Goal: Task Accomplishment & Management: Manage account settings

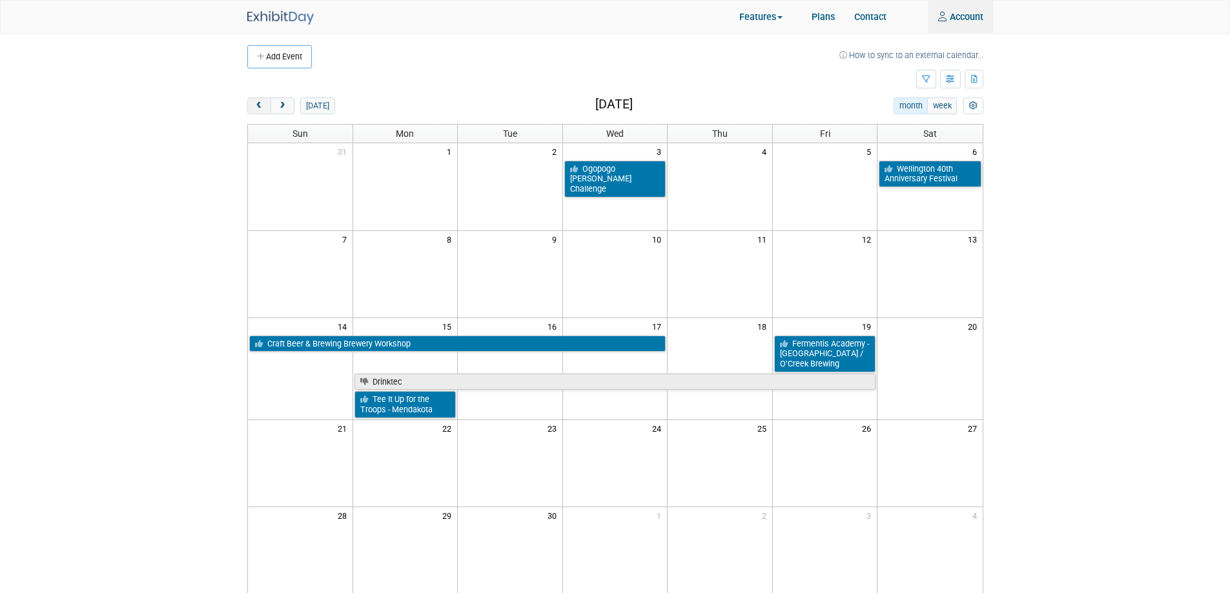
type input "agrotewold@rahrbsg.com"
click at [263, 109] on span "prev" at bounding box center [259, 106] width 10 height 8
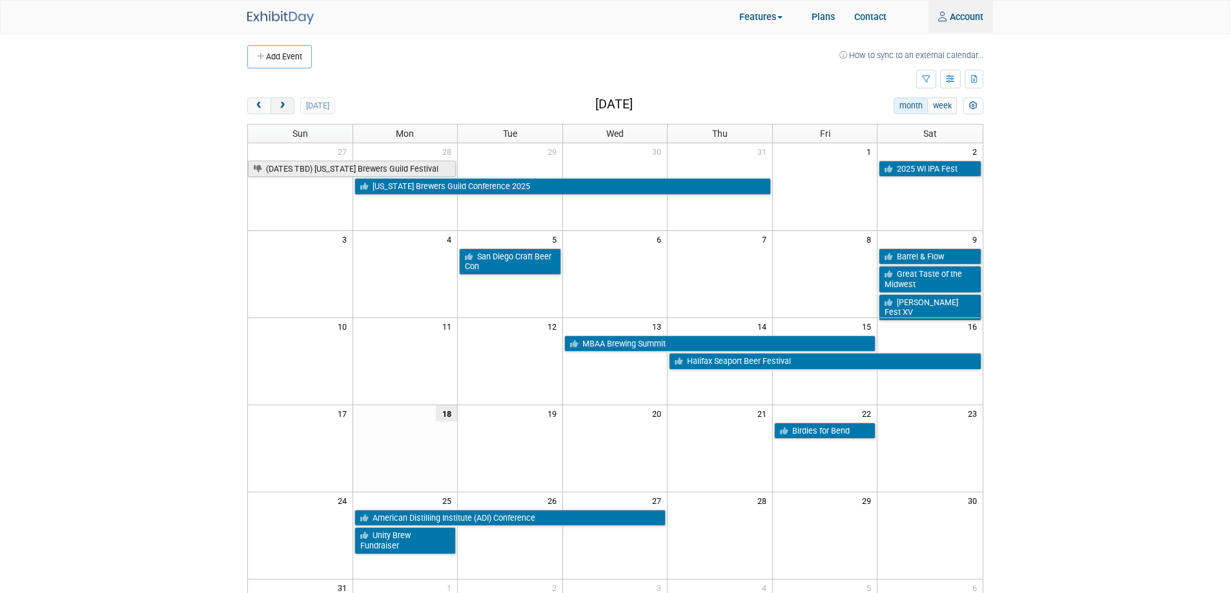
click at [285, 110] on span "next" at bounding box center [283, 106] width 10 height 8
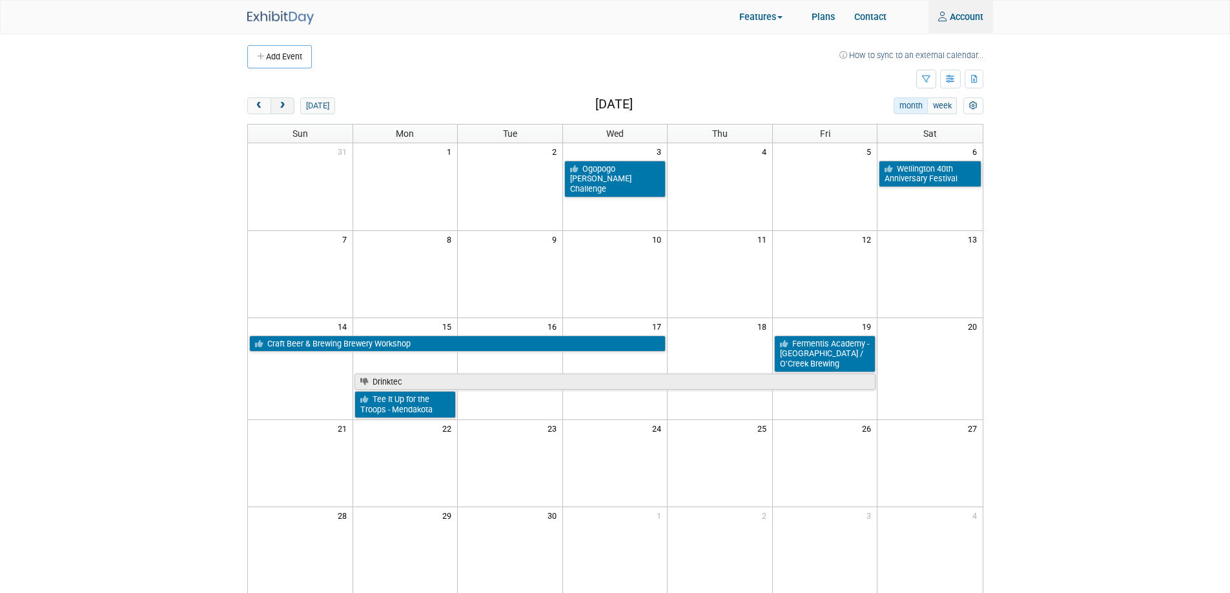
click at [285, 106] on span "next" at bounding box center [283, 106] width 10 height 8
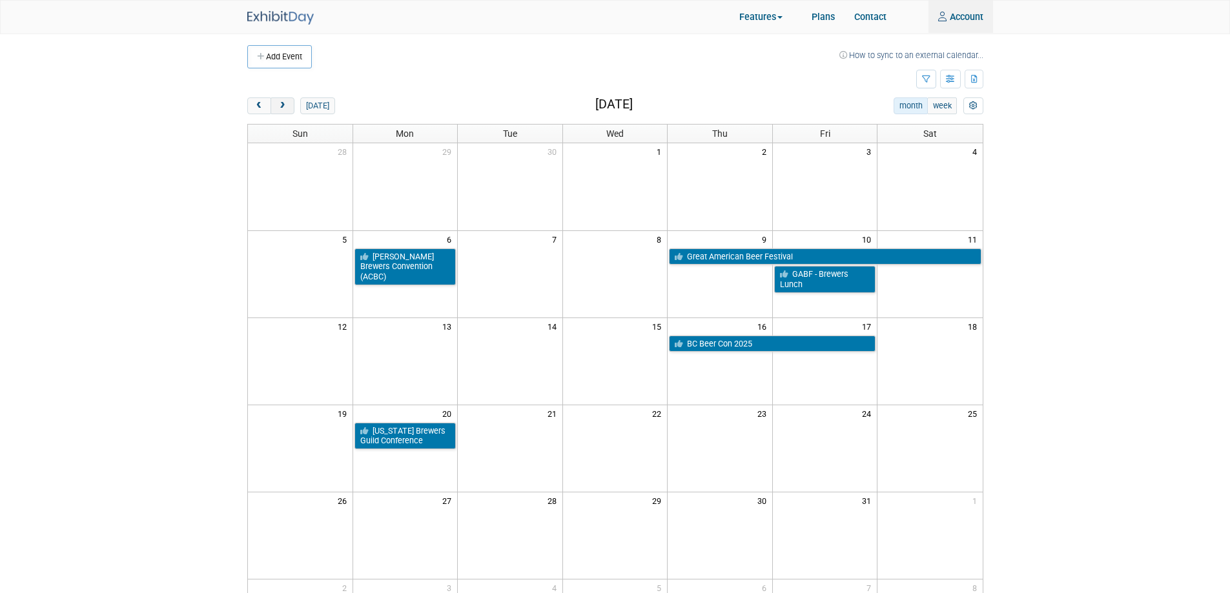
click at [285, 106] on span "next" at bounding box center [283, 106] width 10 height 8
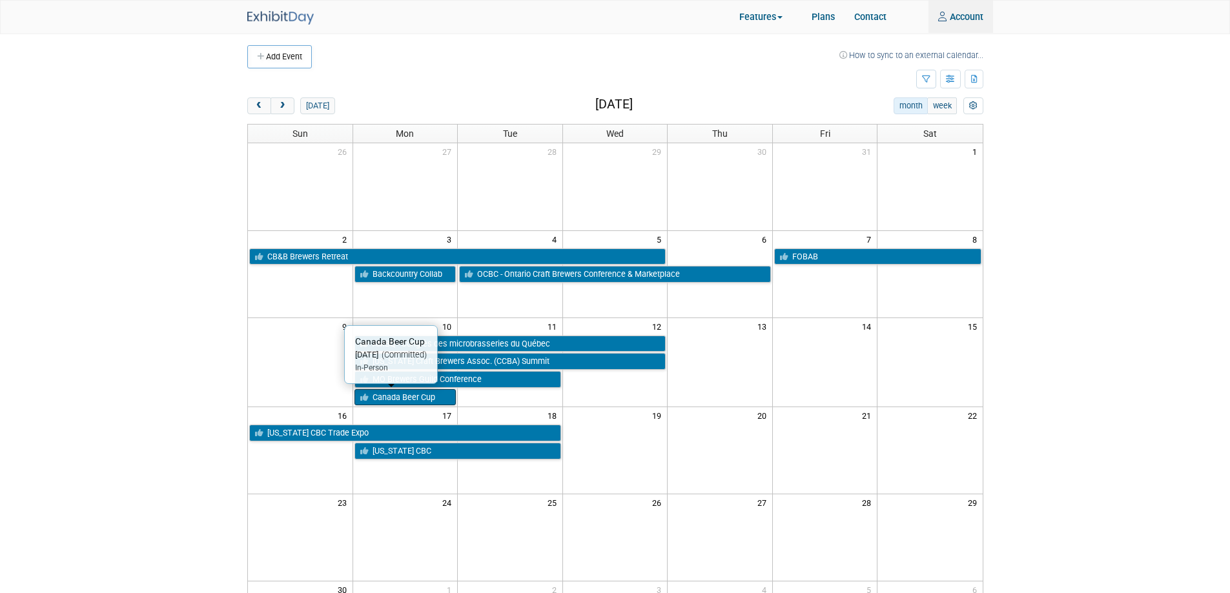
click at [421, 401] on link "Canada Beer Cup" at bounding box center [405, 397] width 102 height 17
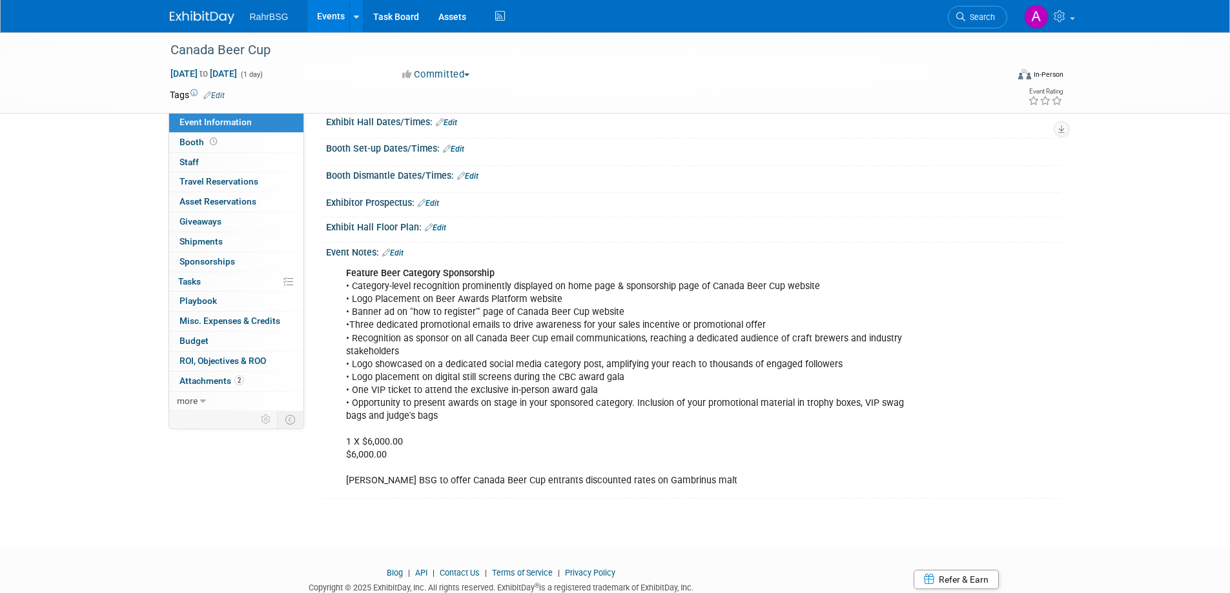
scroll to position [130, 0]
click at [403, 253] on link "Edit" at bounding box center [392, 252] width 21 height 9
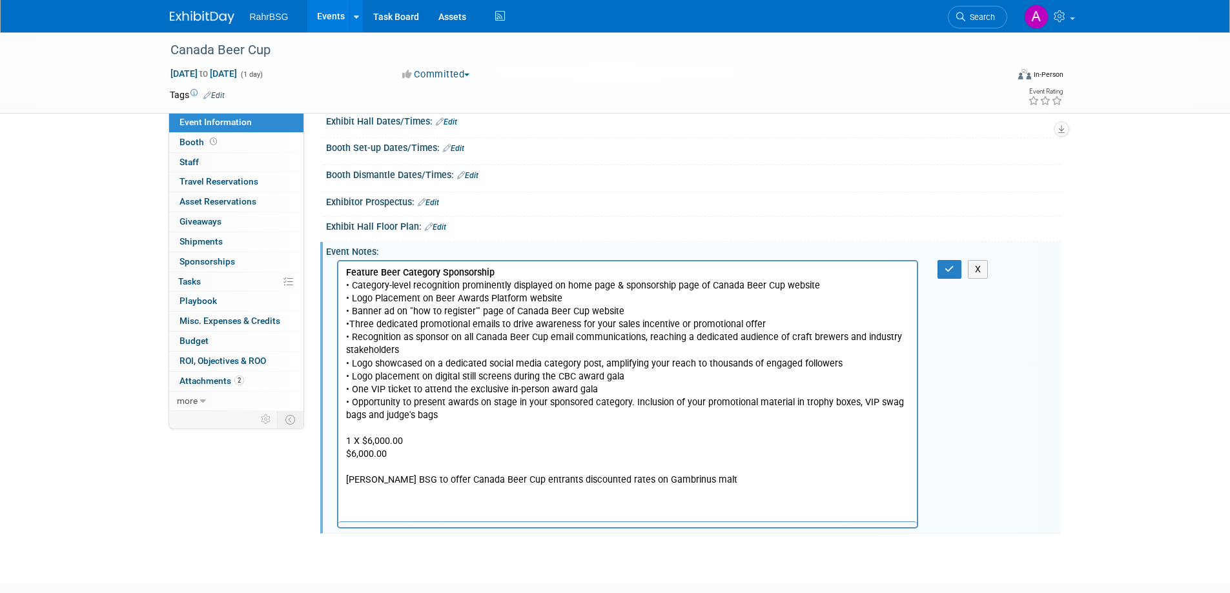
scroll to position [0, 0]
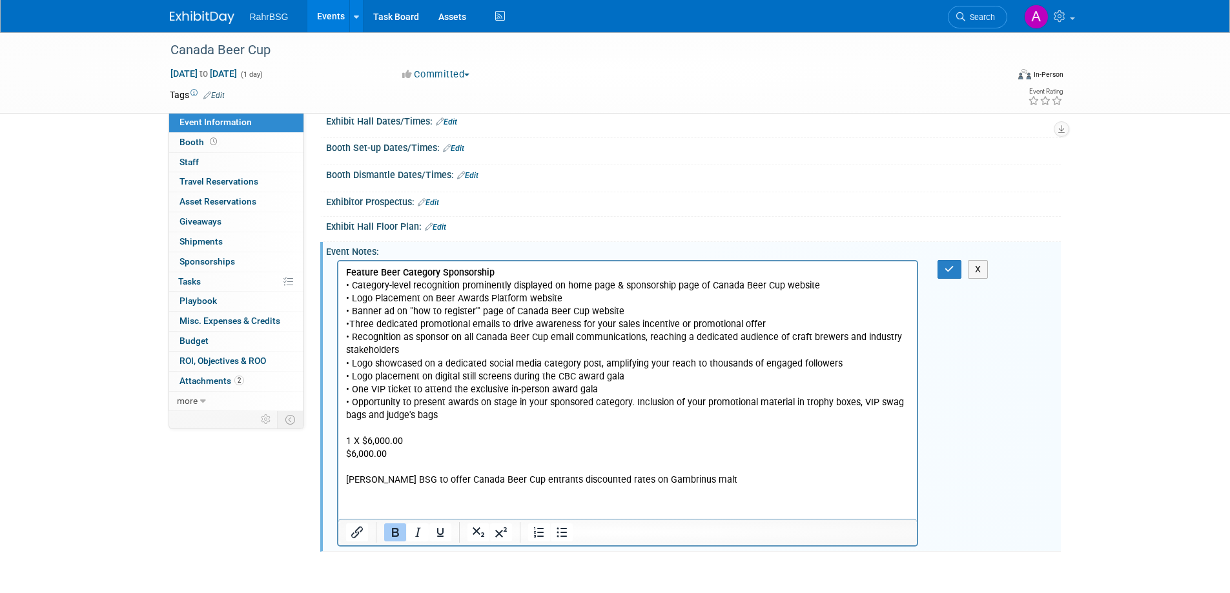
click at [419, 458] on p "Feature Beer Category Sponsorship • Category-level recognition prominently disp…" at bounding box center [627, 377] width 564 height 220
click at [412, 470] on p "Feature Beer Category Sponsorship • Category-level recognition prominently disp…" at bounding box center [627, 377] width 564 height 220
click at [414, 480] on p "Feature Beer Category Sponsorship • Category-level recognition prominently disp…" at bounding box center [627, 377] width 564 height 220
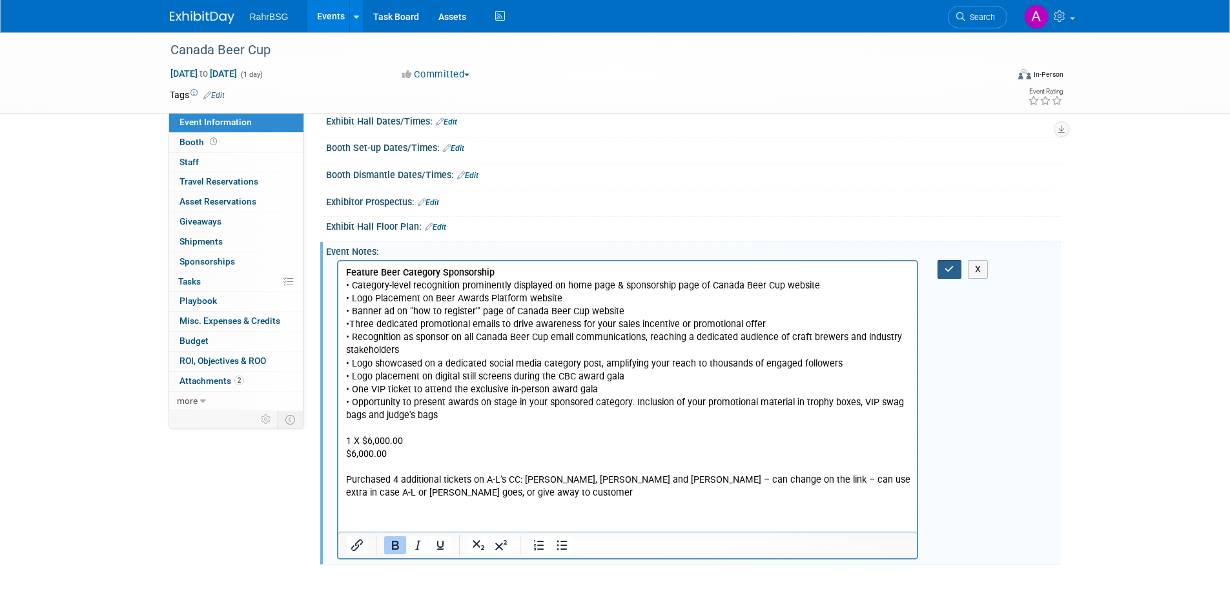
click at [955, 263] on button "button" at bounding box center [949, 269] width 24 height 19
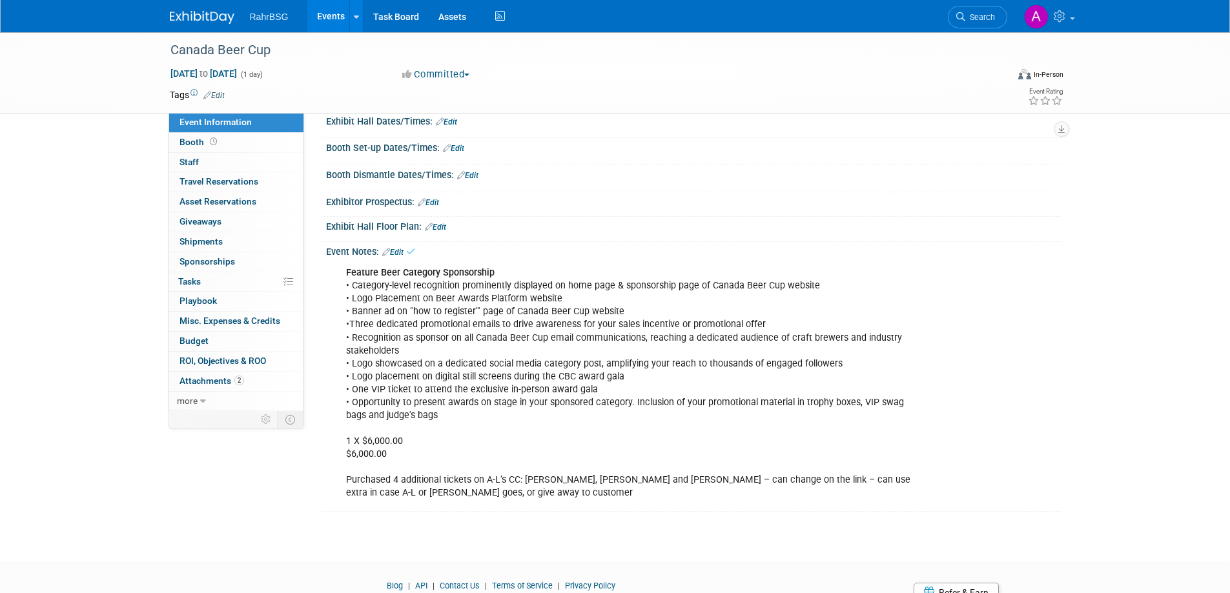
click at [198, 11] on img at bounding box center [202, 17] width 65 height 13
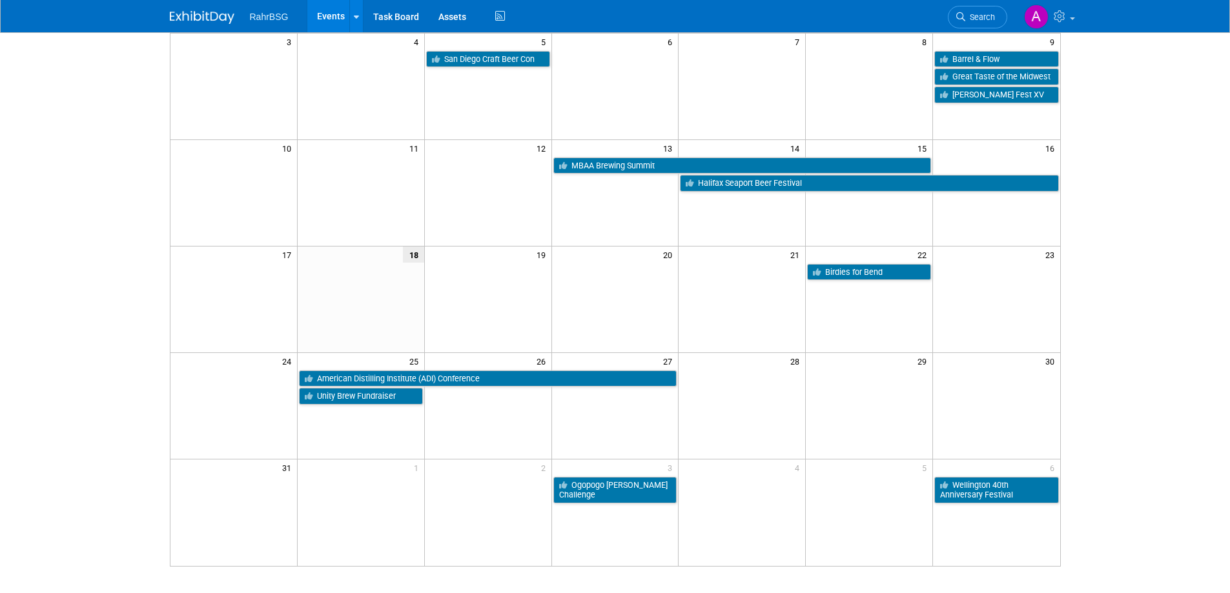
scroll to position [218, 0]
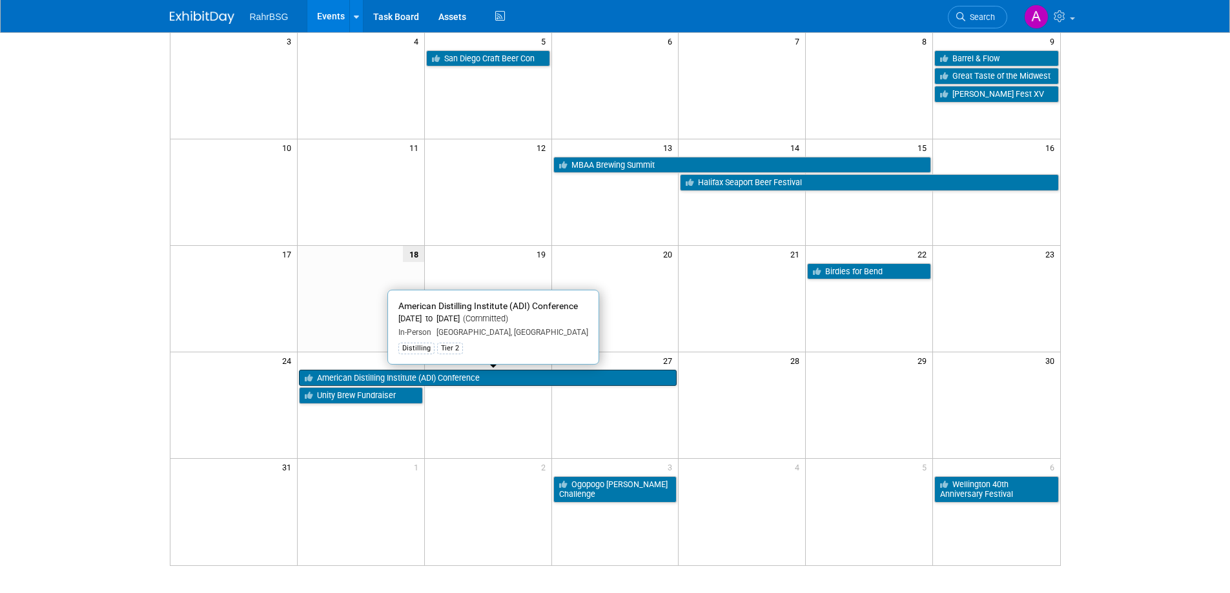
click at [447, 373] on link "American Distilling Institute (ADI) Conference" at bounding box center [488, 378] width 378 height 17
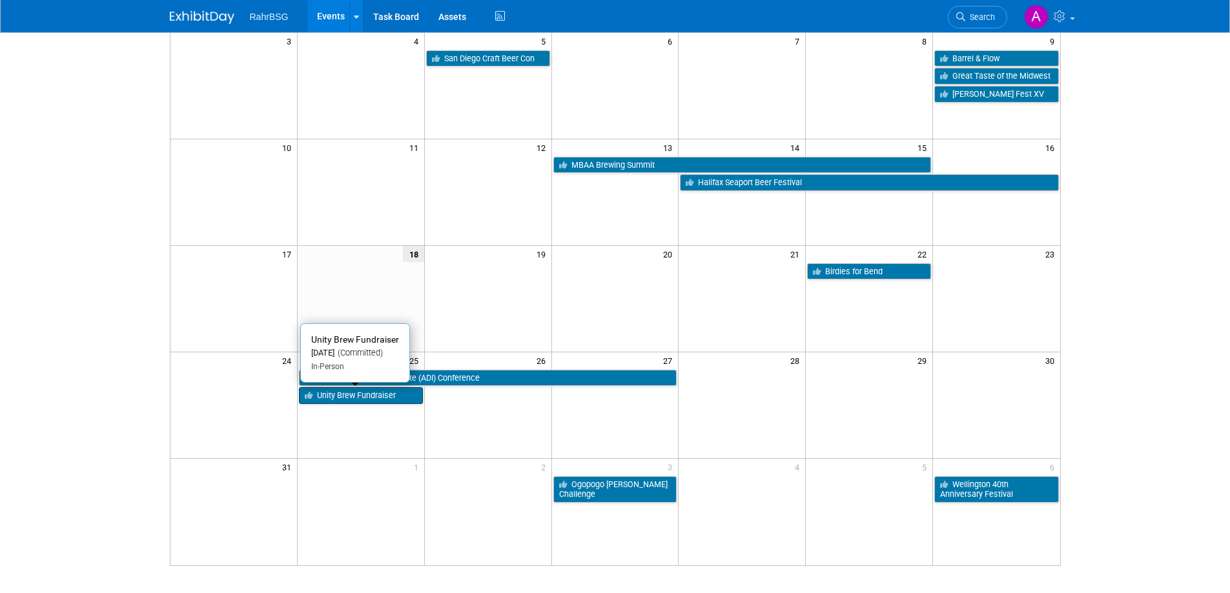
click at [363, 401] on link "Unity Brew Fundraiser" at bounding box center [361, 395] width 124 height 17
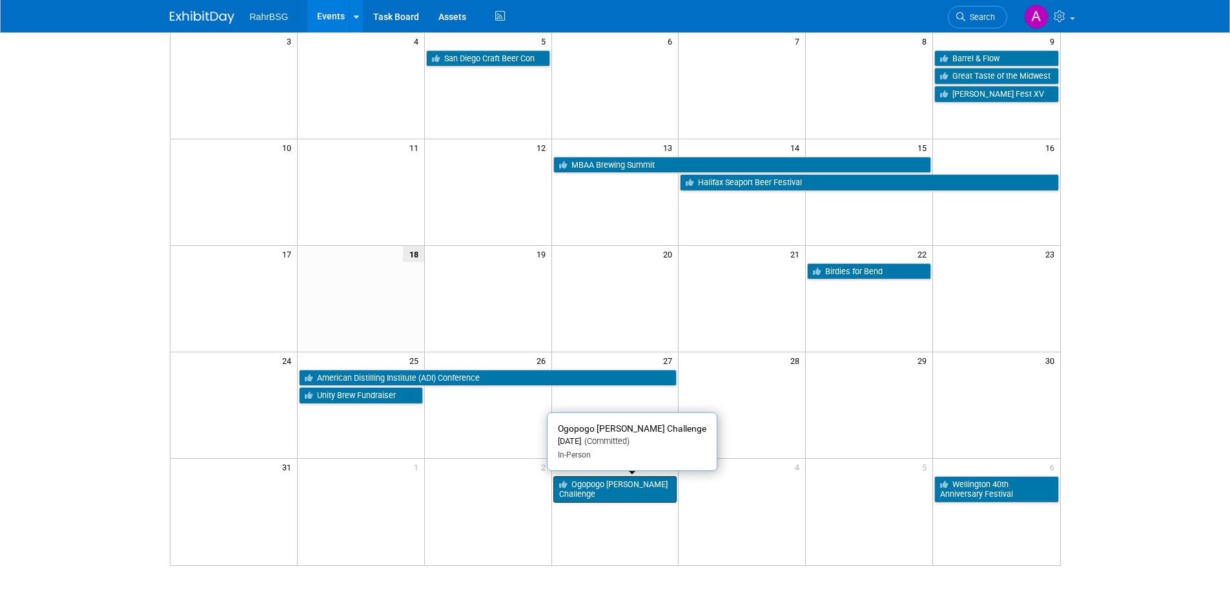
click at [637, 494] on link "Ogopogo Brewer’s Challenge" at bounding box center [615, 489] width 124 height 26
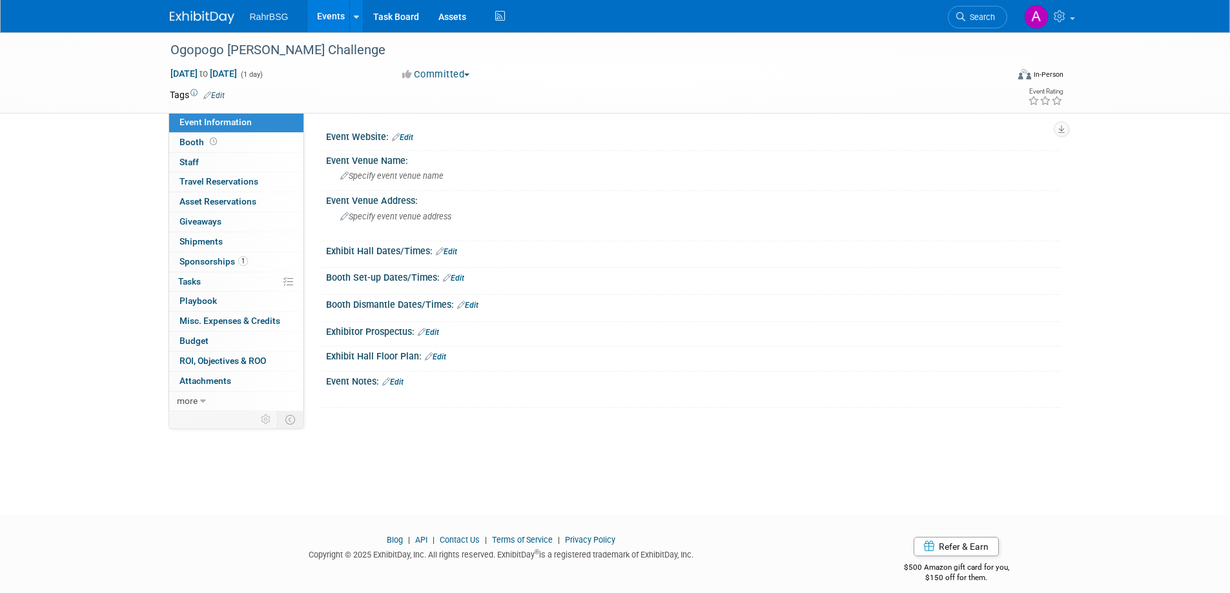
click at [407, 136] on link "Edit" at bounding box center [402, 137] width 21 height 9
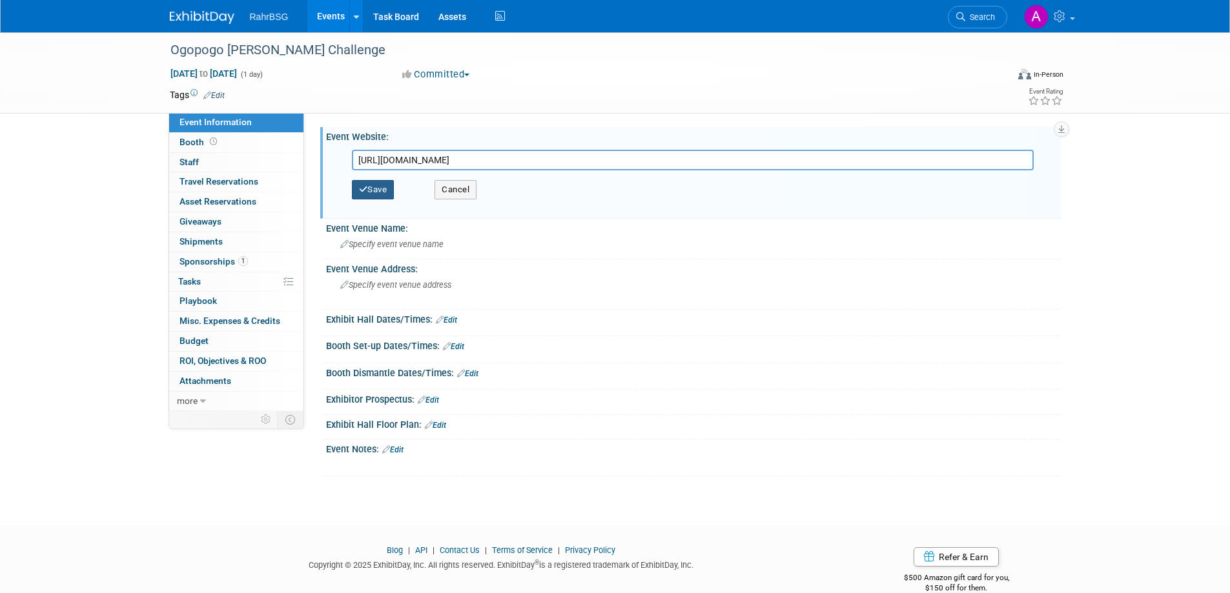
type input "https://homebrewersassociation.org/events/ogopogo-brewers-challenge/"
click at [374, 197] on button "Save" at bounding box center [373, 189] width 43 height 19
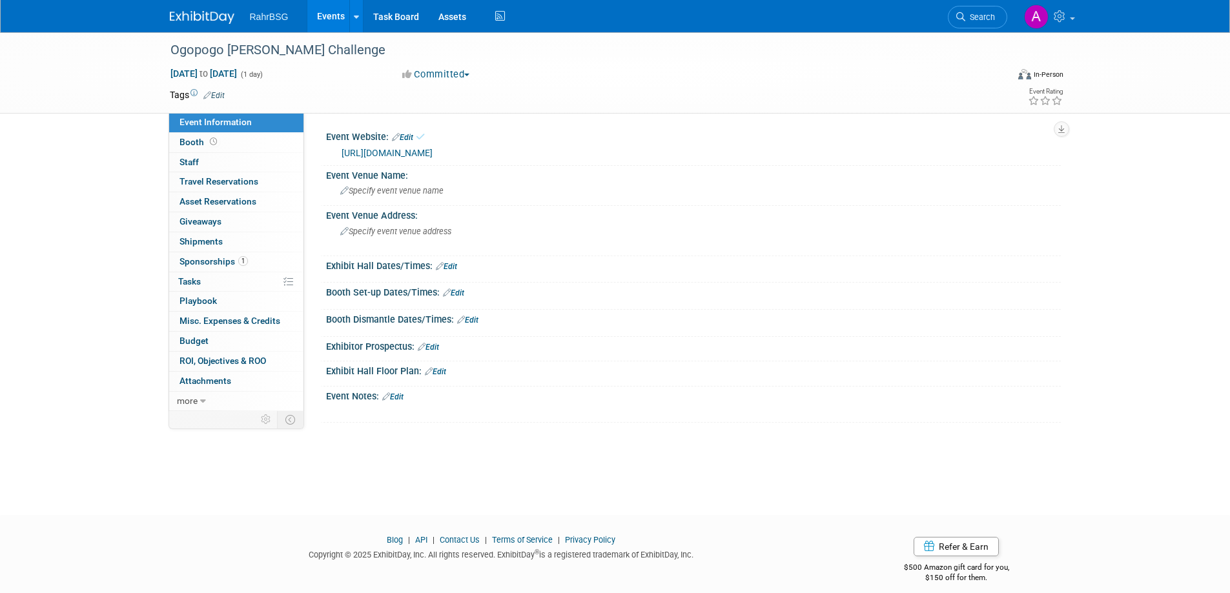
click at [208, 22] on img at bounding box center [202, 17] width 65 height 13
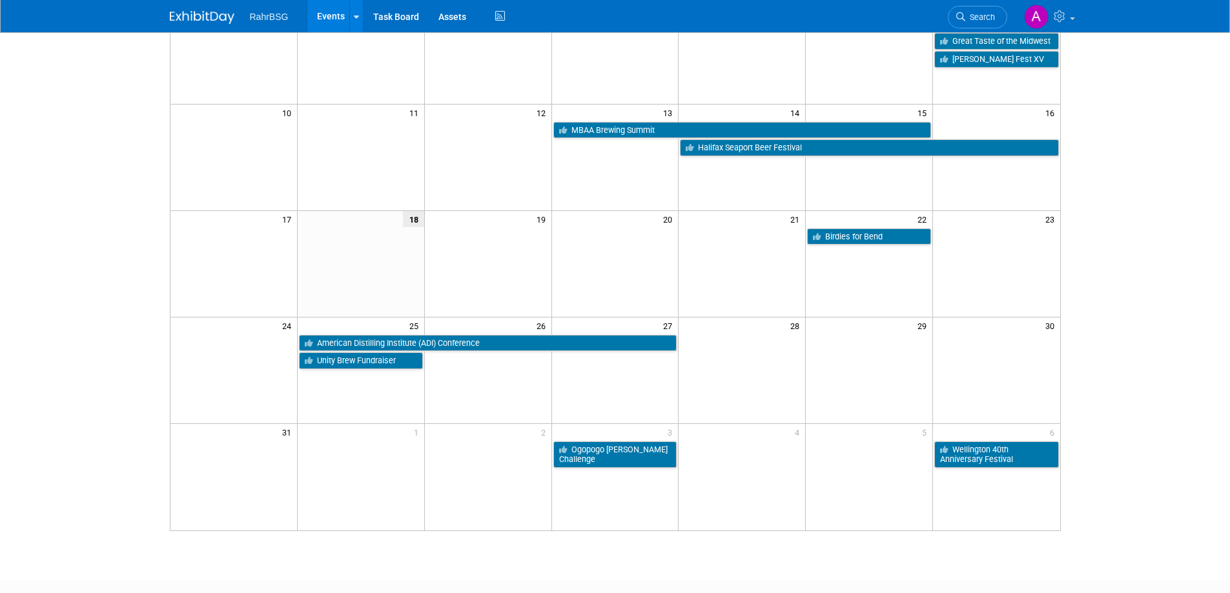
scroll to position [253, 0]
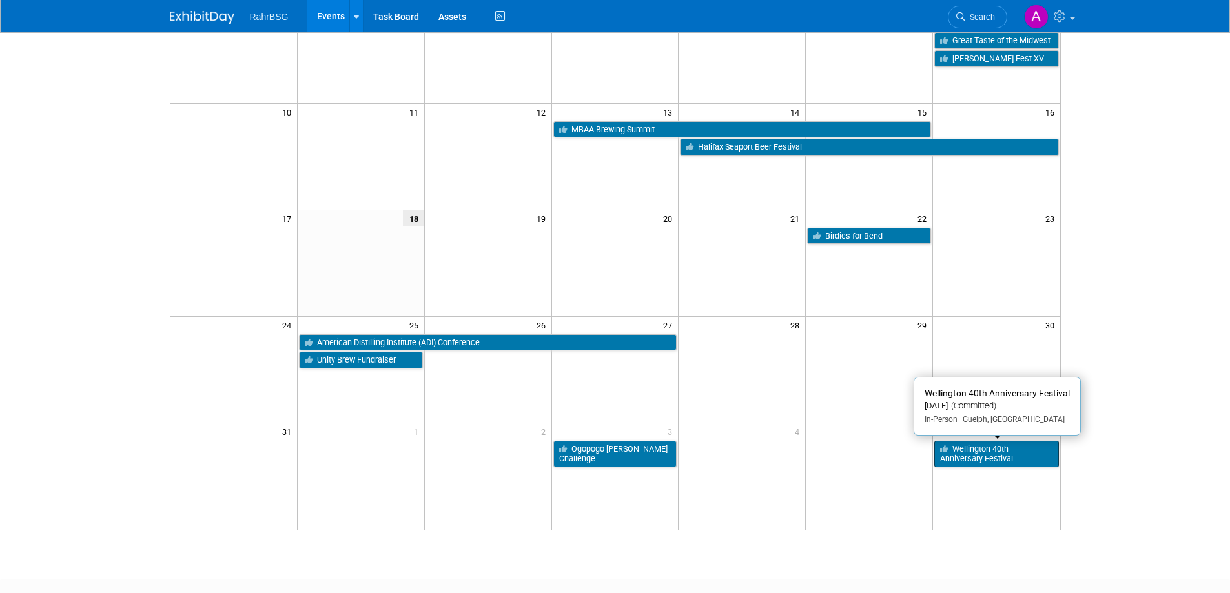
click at [1014, 445] on link "Wellington 40th Anniversary Festival" at bounding box center [996, 454] width 124 height 26
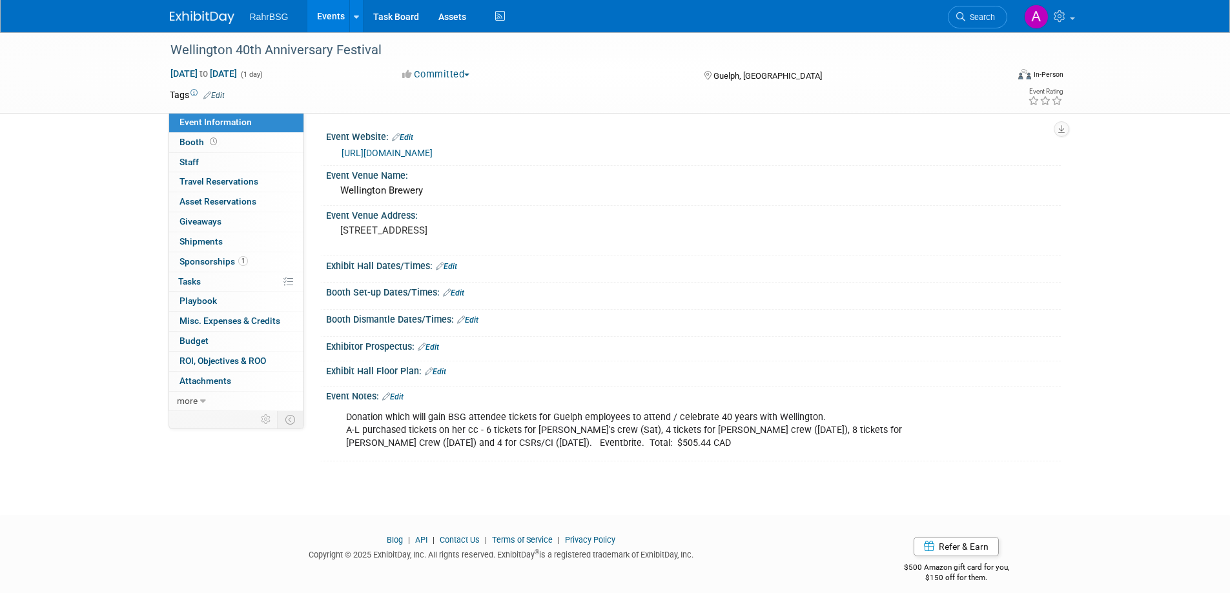
click at [207, 20] on img at bounding box center [202, 17] width 65 height 13
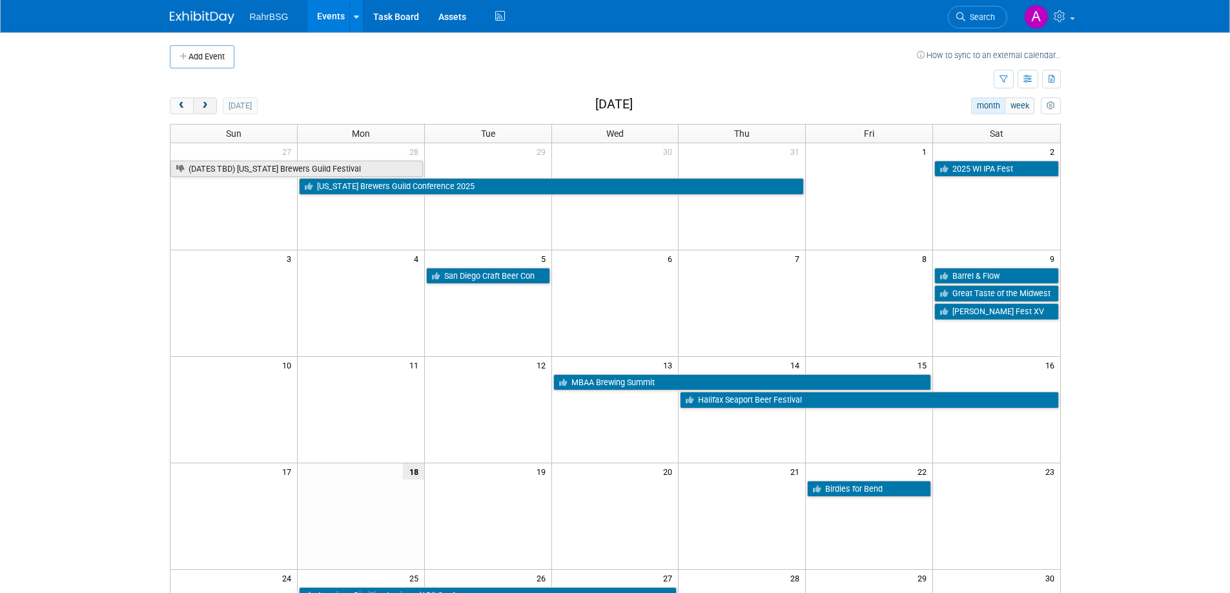
click at [204, 107] on span "next" at bounding box center [205, 106] width 10 height 8
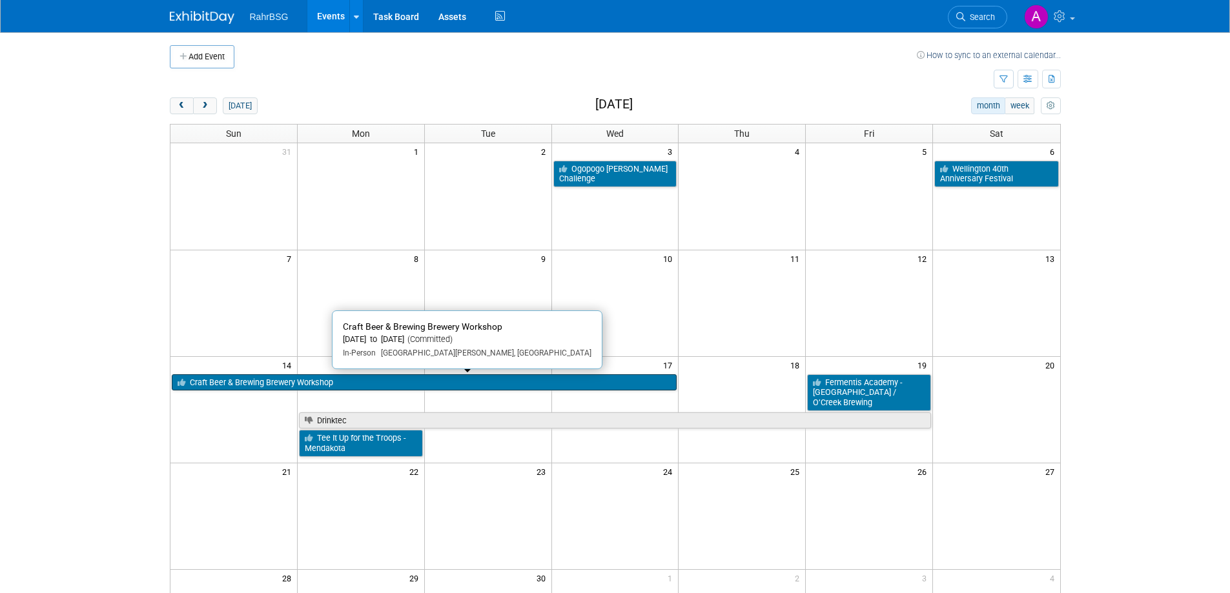
click at [413, 380] on link "Craft Beer & Brewing Brewery Workshop" at bounding box center [424, 382] width 505 height 17
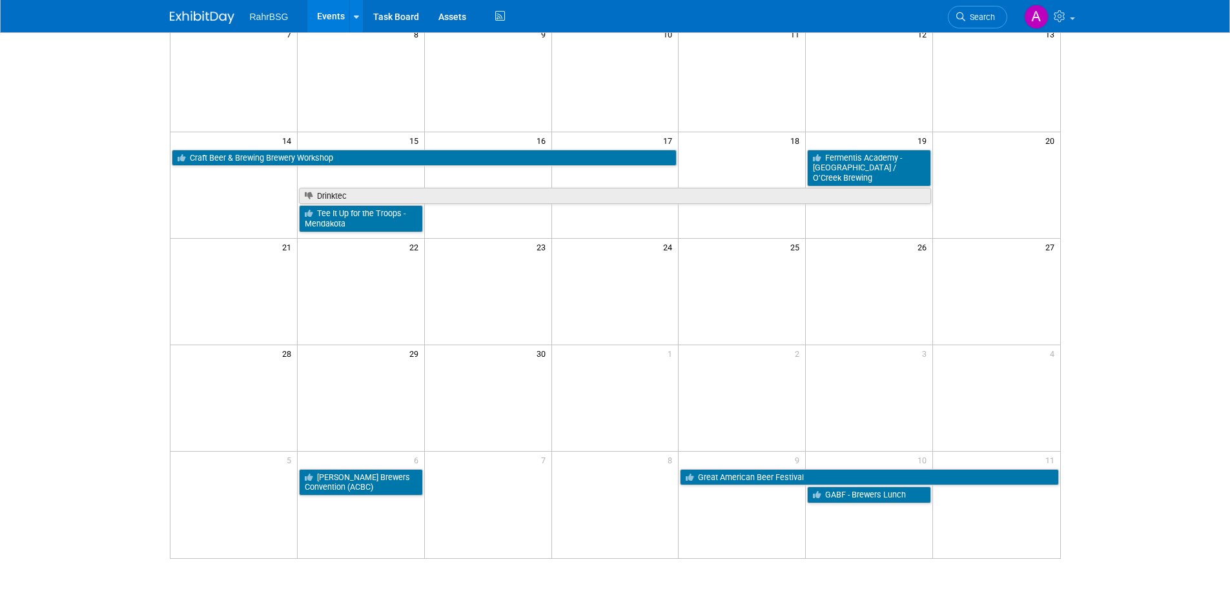
scroll to position [275, 0]
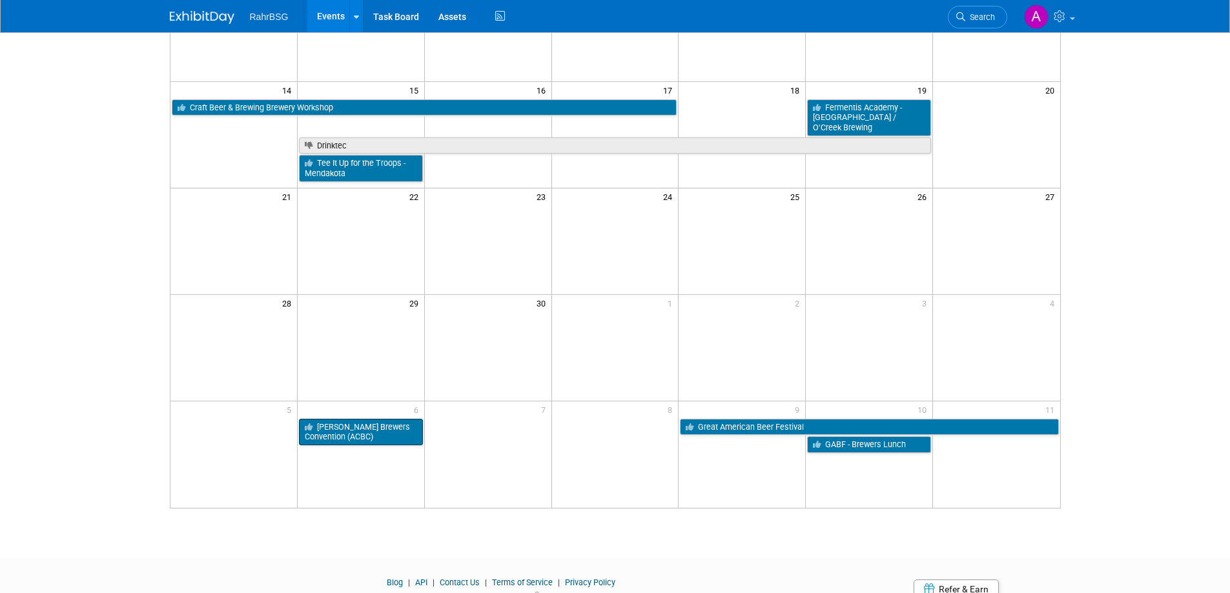
click at [349, 436] on link "[PERSON_NAME] Brewers Convention (ACBC)" at bounding box center [361, 432] width 124 height 26
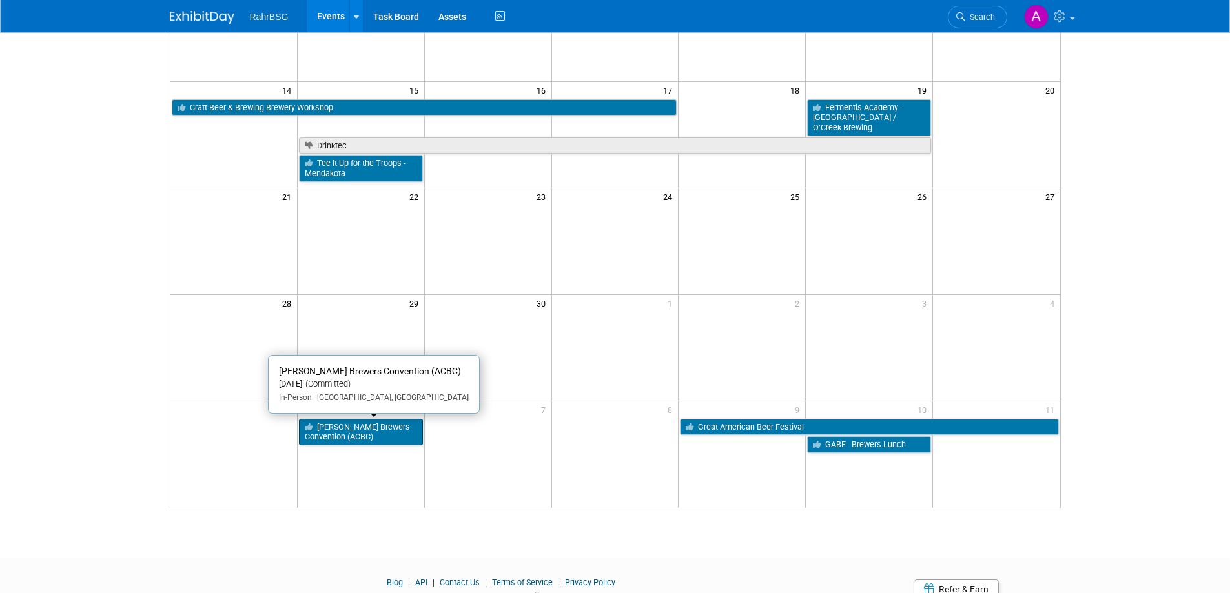
click at [384, 429] on link "[PERSON_NAME] Brewers Convention (ACBC)" at bounding box center [361, 432] width 124 height 26
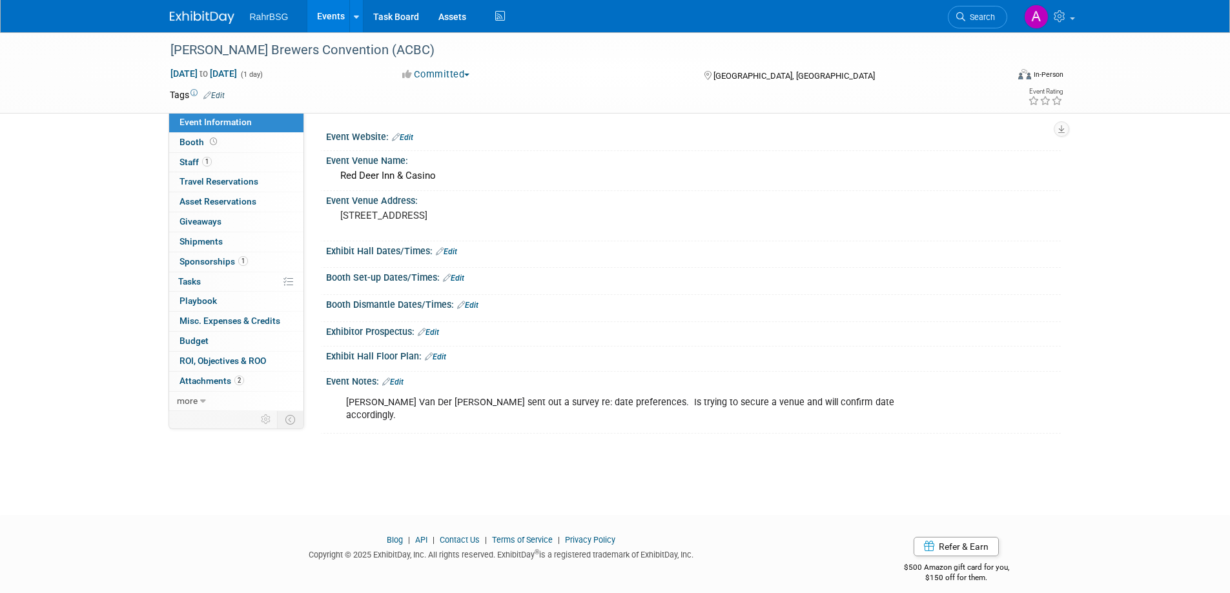
click at [409, 136] on link "Edit" at bounding box center [402, 137] width 21 height 9
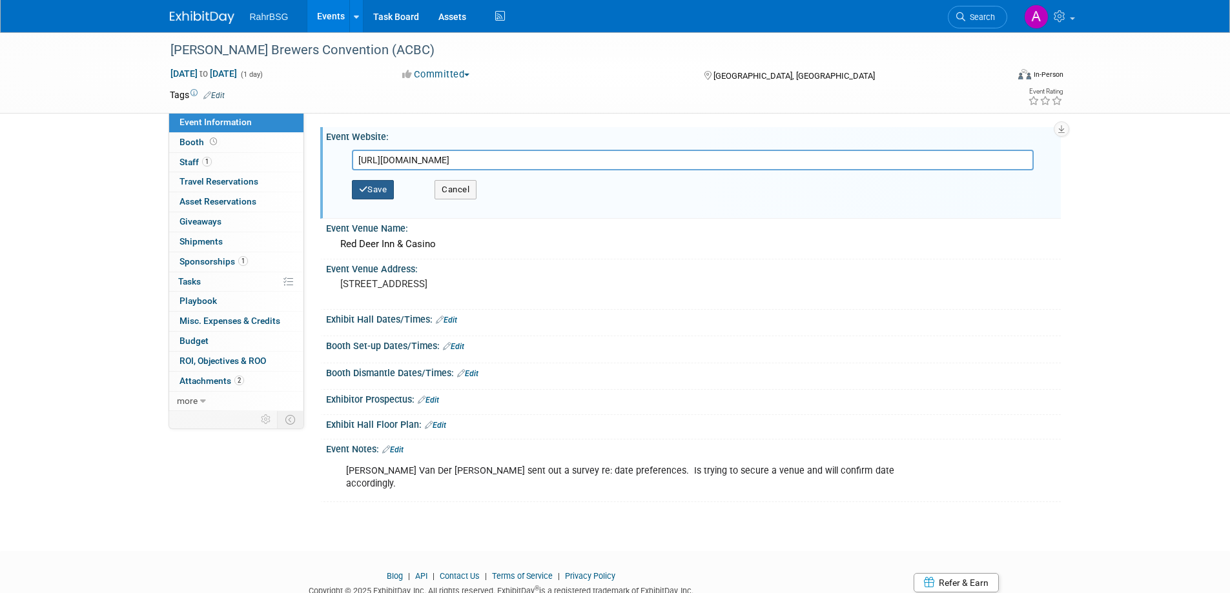
type input "https://www.abcraftbrewing.ca/"
click at [371, 194] on button "Save" at bounding box center [373, 189] width 43 height 19
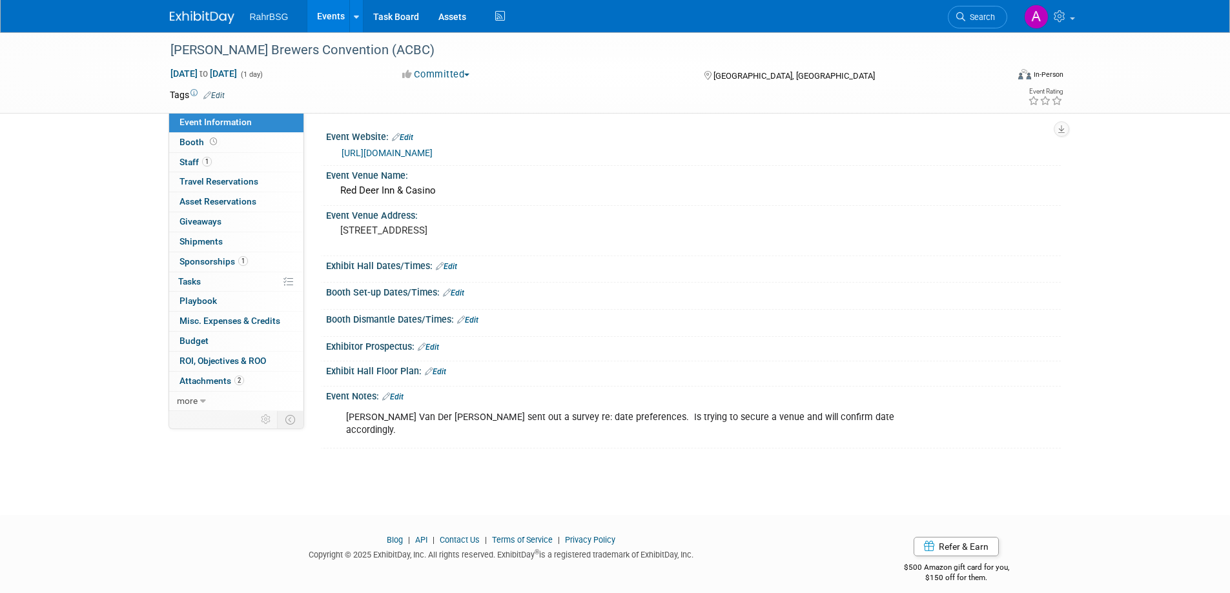
click at [193, 5] on div at bounding box center [210, 12] width 80 height 24
click at [203, 12] on img at bounding box center [202, 17] width 65 height 13
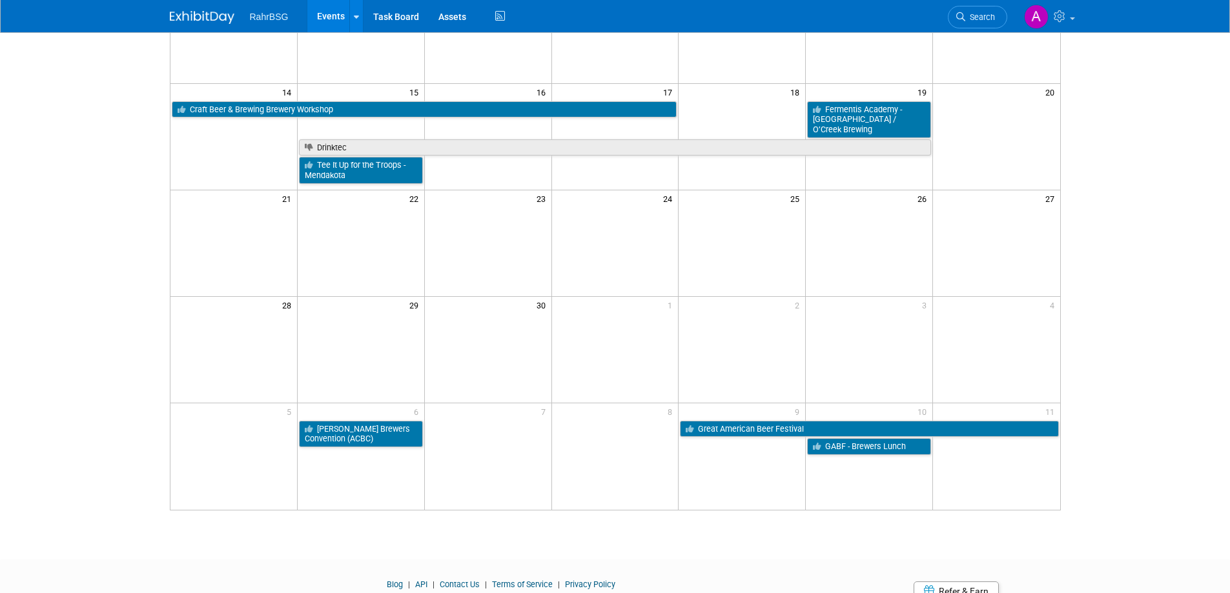
scroll to position [274, 0]
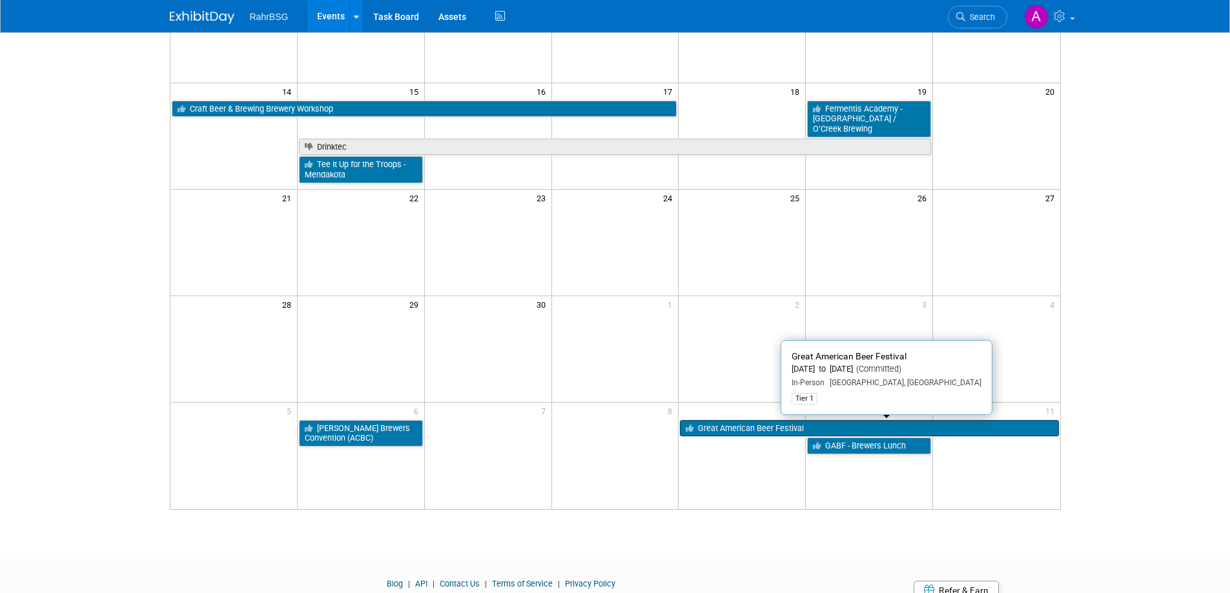
click at [847, 429] on link "Great American Beer Festival" at bounding box center [869, 428] width 378 height 17
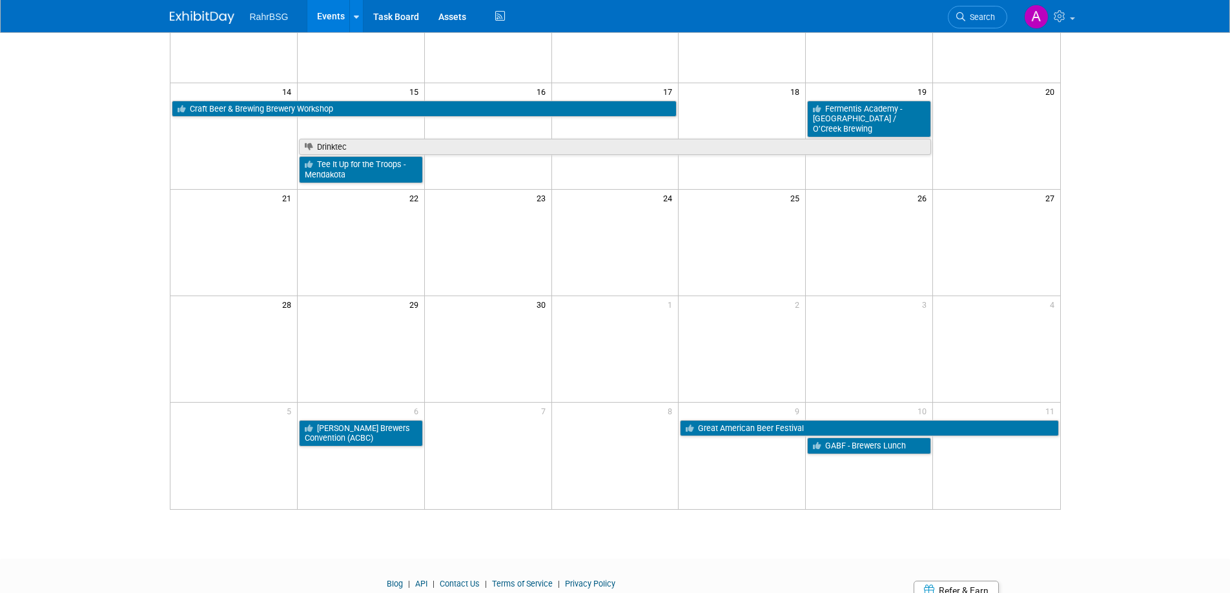
scroll to position [0, 0]
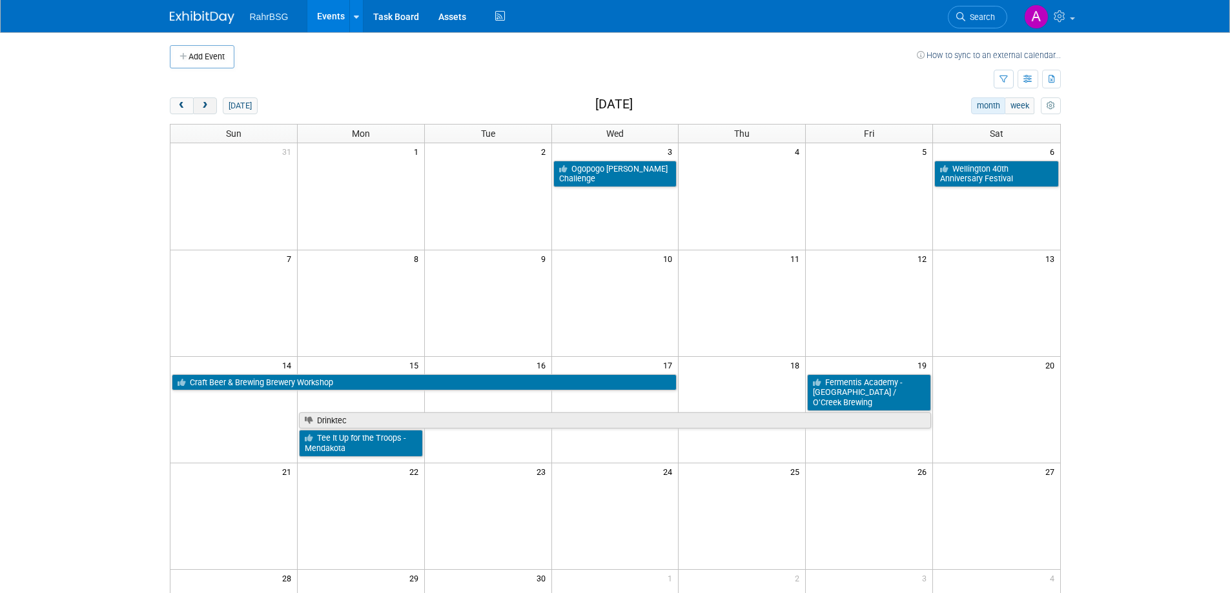
click at [203, 100] on button "next" at bounding box center [205, 105] width 24 height 17
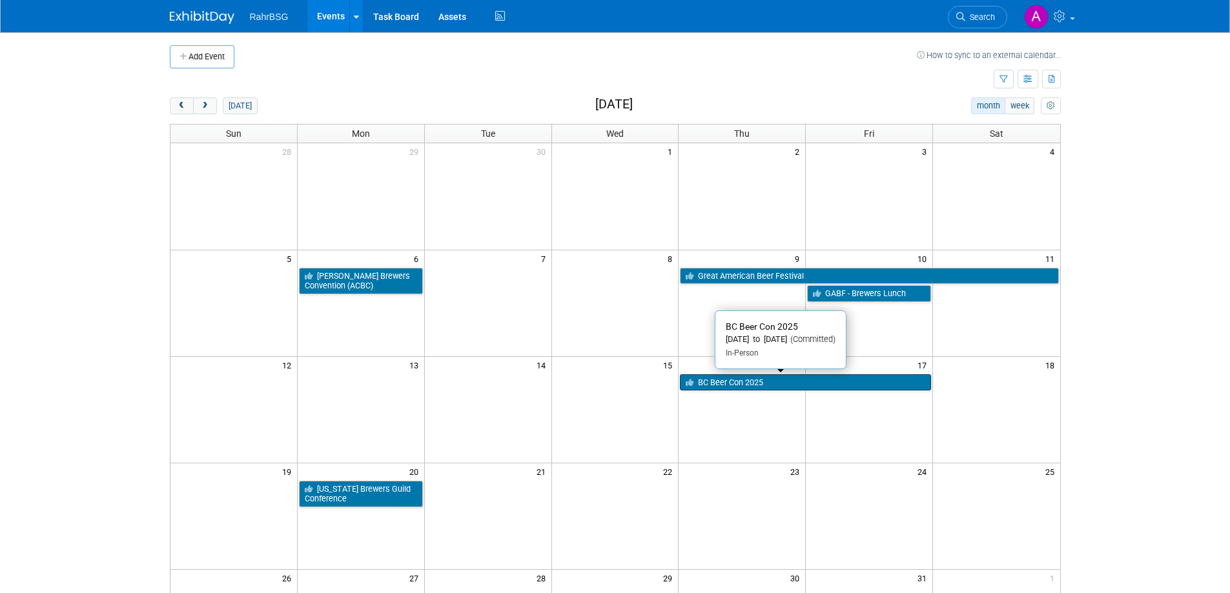
click at [743, 386] on link "BC Beer Con 2025" at bounding box center [805, 382] width 251 height 17
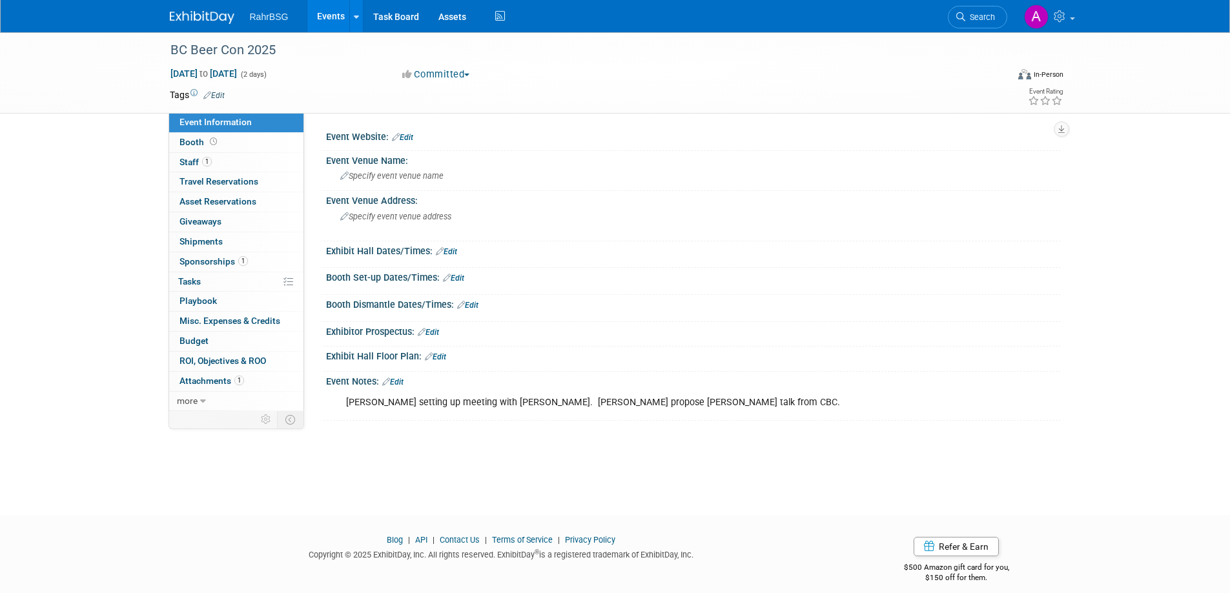
click at [413, 133] on link "Edit" at bounding box center [402, 137] width 21 height 9
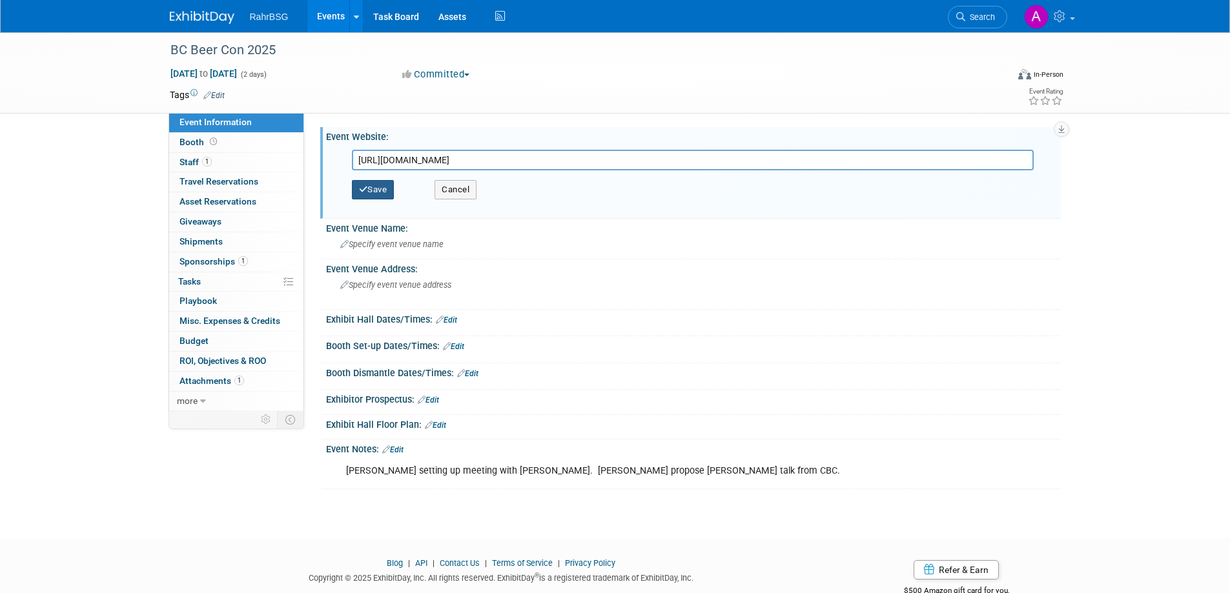
type input "https://www.bcbeercon.ca/"
click at [378, 192] on button "Save" at bounding box center [373, 189] width 43 height 19
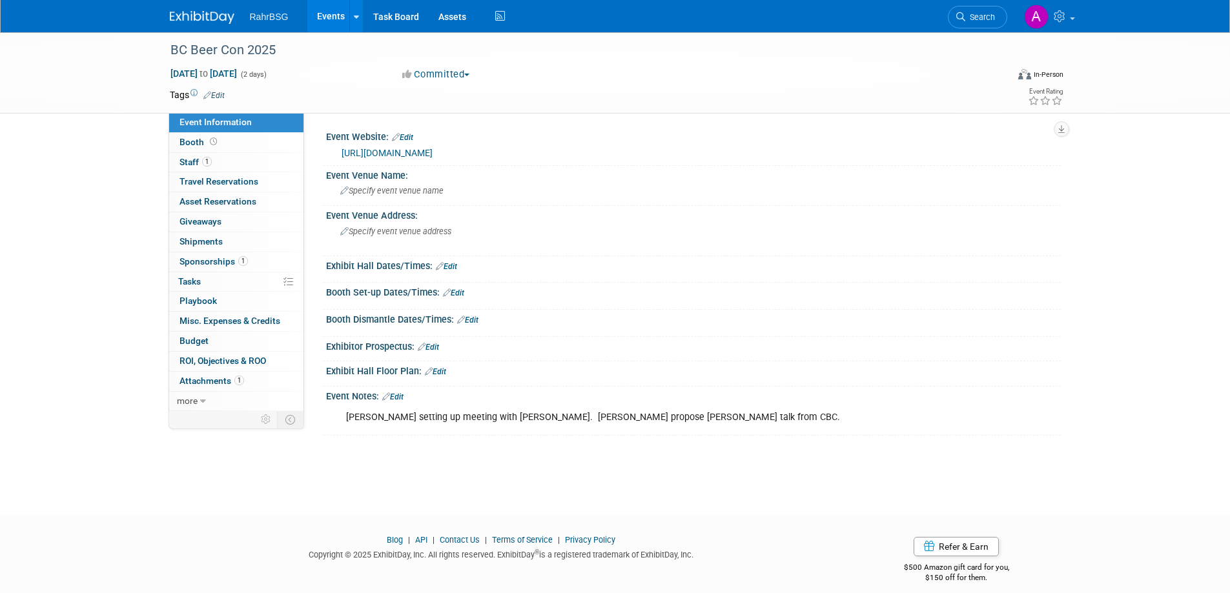
click at [183, 15] on img at bounding box center [202, 17] width 65 height 13
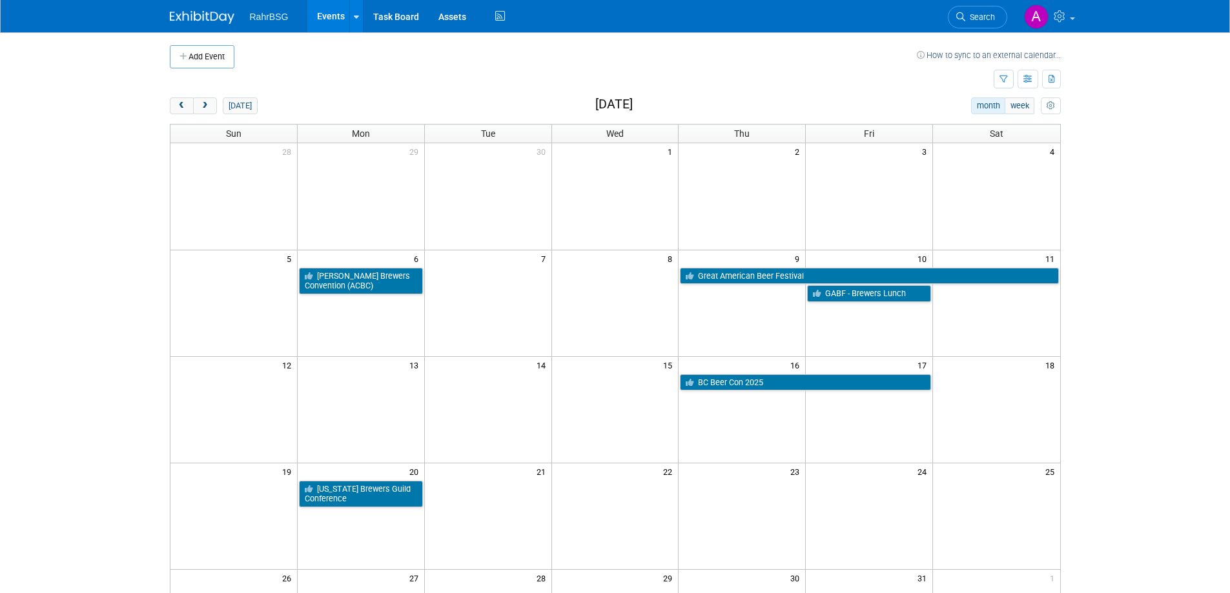
scroll to position [195, 0]
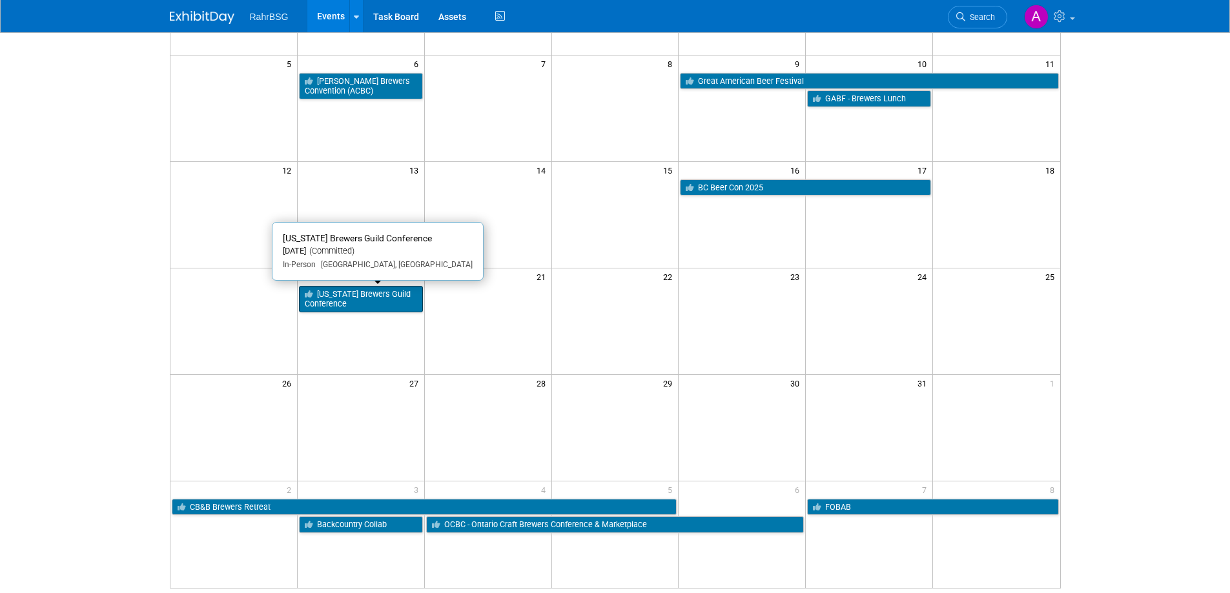
click at [342, 299] on link "[US_STATE] Brewers Guild Conference" at bounding box center [361, 299] width 124 height 26
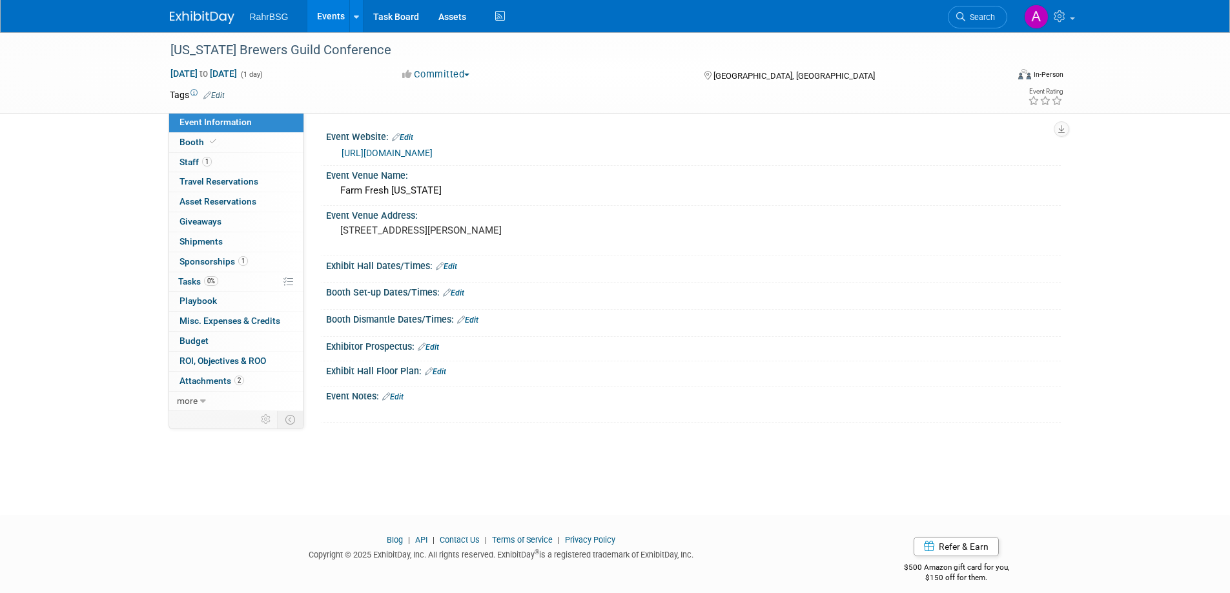
click at [432, 150] on link "https://tickets.beertrail.com/e/rhode-island-brewers-conference-2025" at bounding box center [386, 153] width 91 height 10
click at [196, 160] on span "Staff 1" at bounding box center [195, 162] width 32 height 10
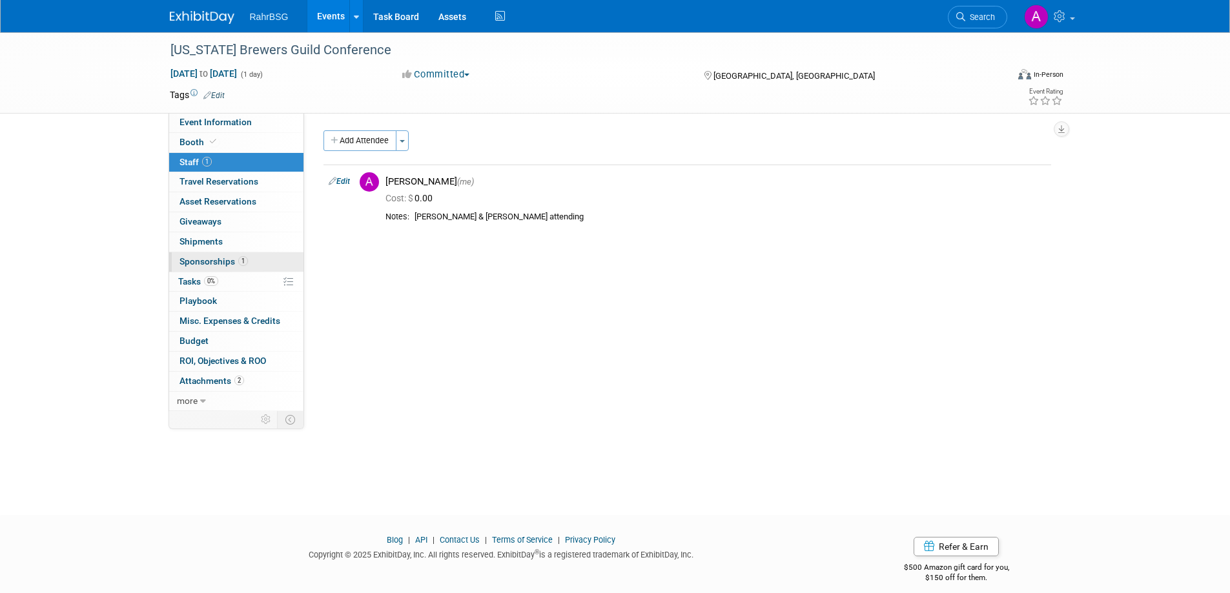
click at [199, 261] on span "Sponsorships 1" at bounding box center [213, 261] width 68 height 10
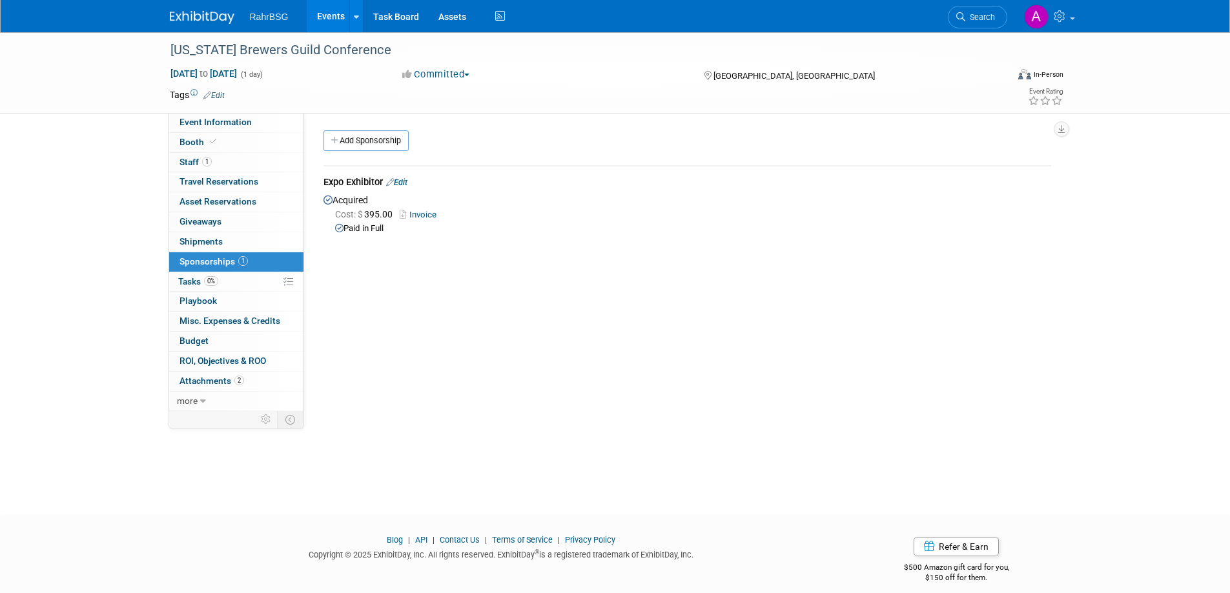
click at [418, 216] on link "Invoice" at bounding box center [421, 215] width 42 height 10
click at [179, 14] on img at bounding box center [202, 17] width 65 height 13
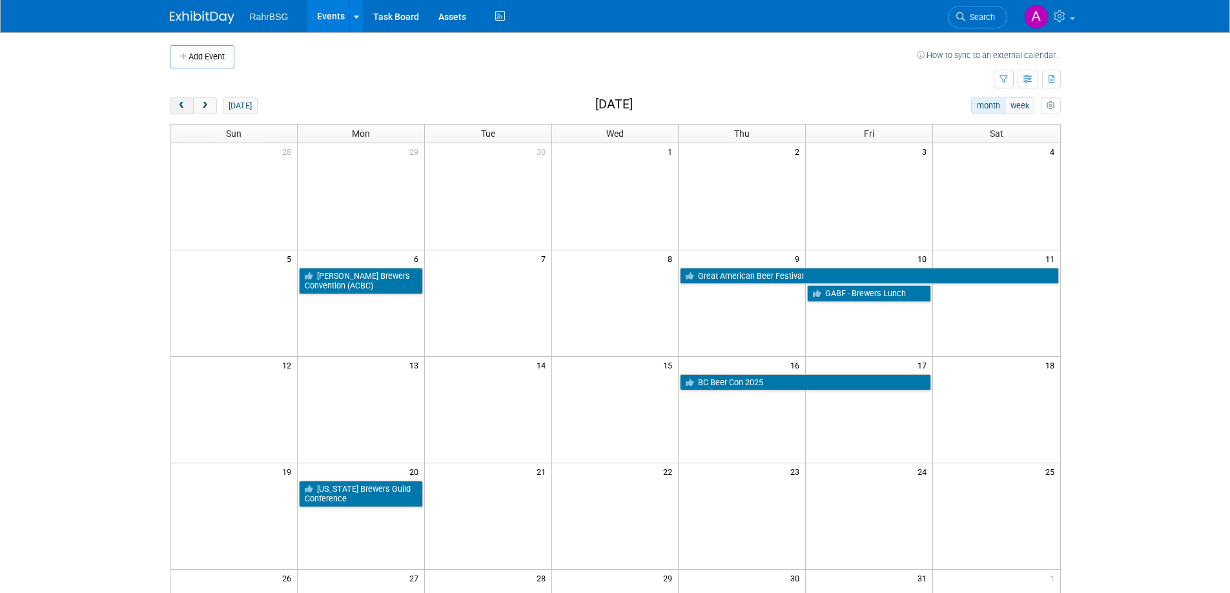
click at [183, 108] on span "prev" at bounding box center [182, 106] width 10 height 8
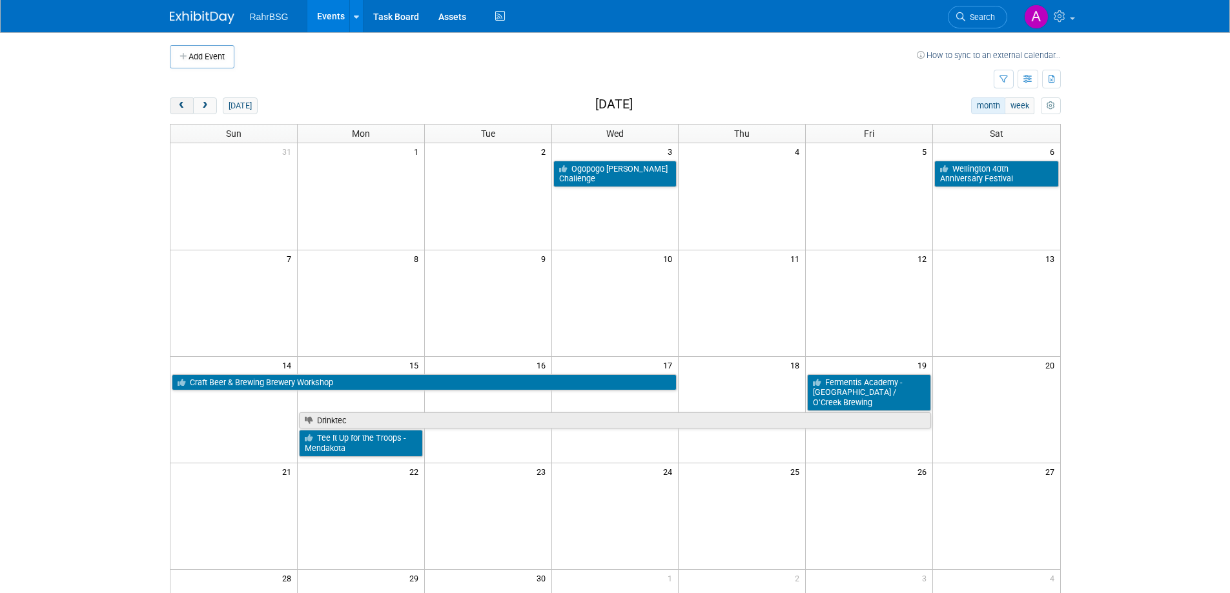
click at [183, 108] on span "prev" at bounding box center [182, 106] width 10 height 8
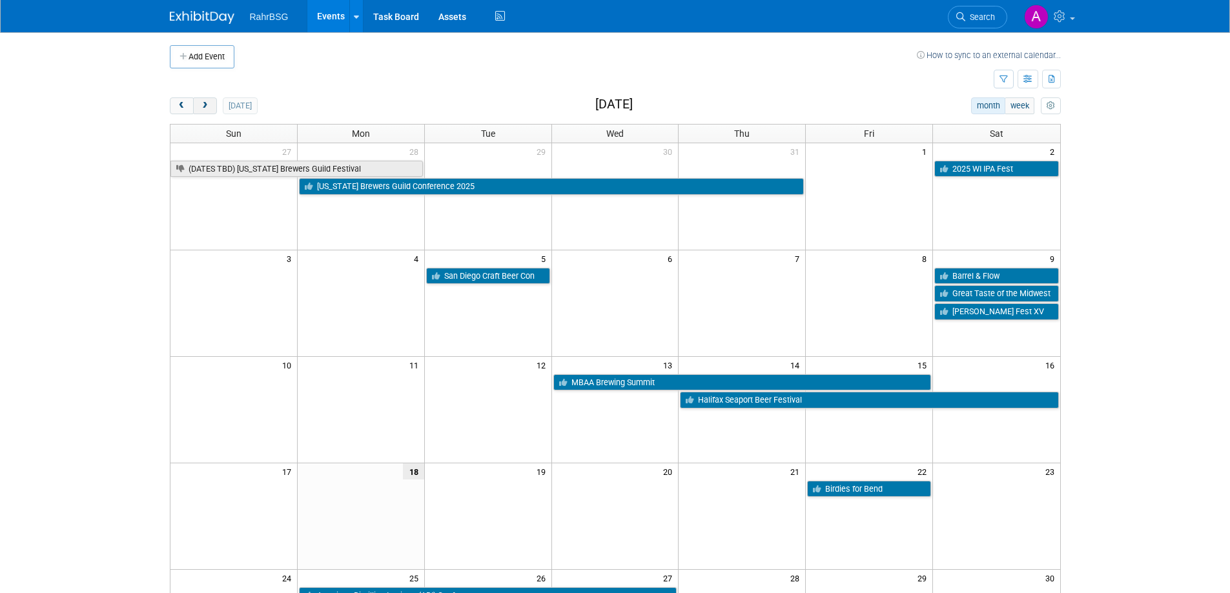
click at [208, 106] on span "next" at bounding box center [205, 106] width 10 height 8
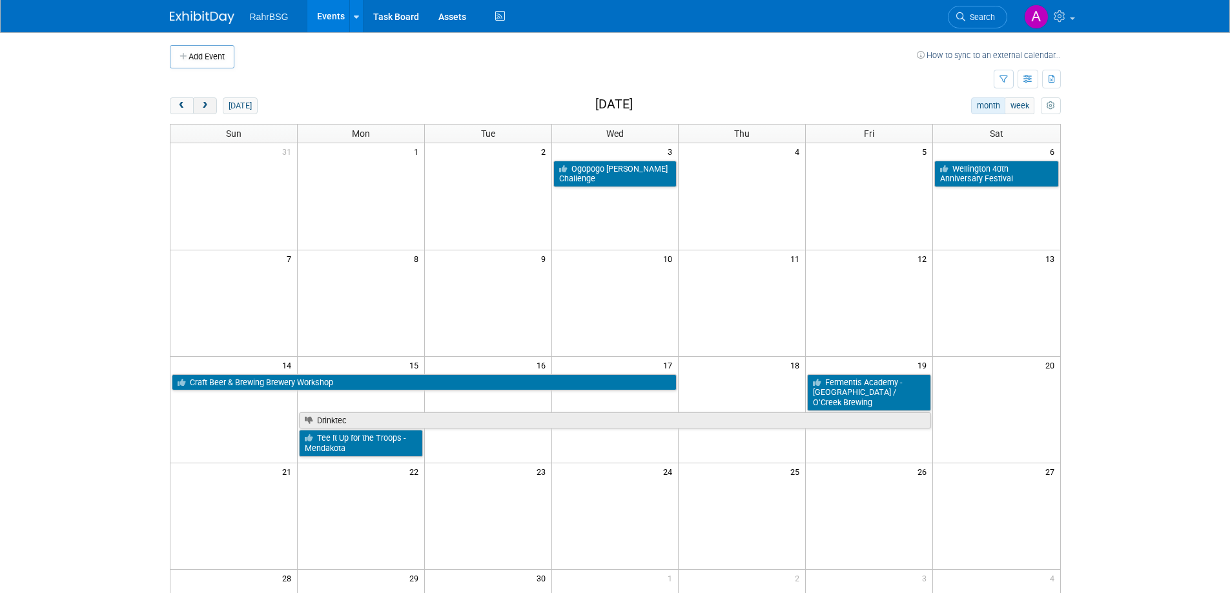
click at [211, 107] on button "next" at bounding box center [205, 105] width 24 height 17
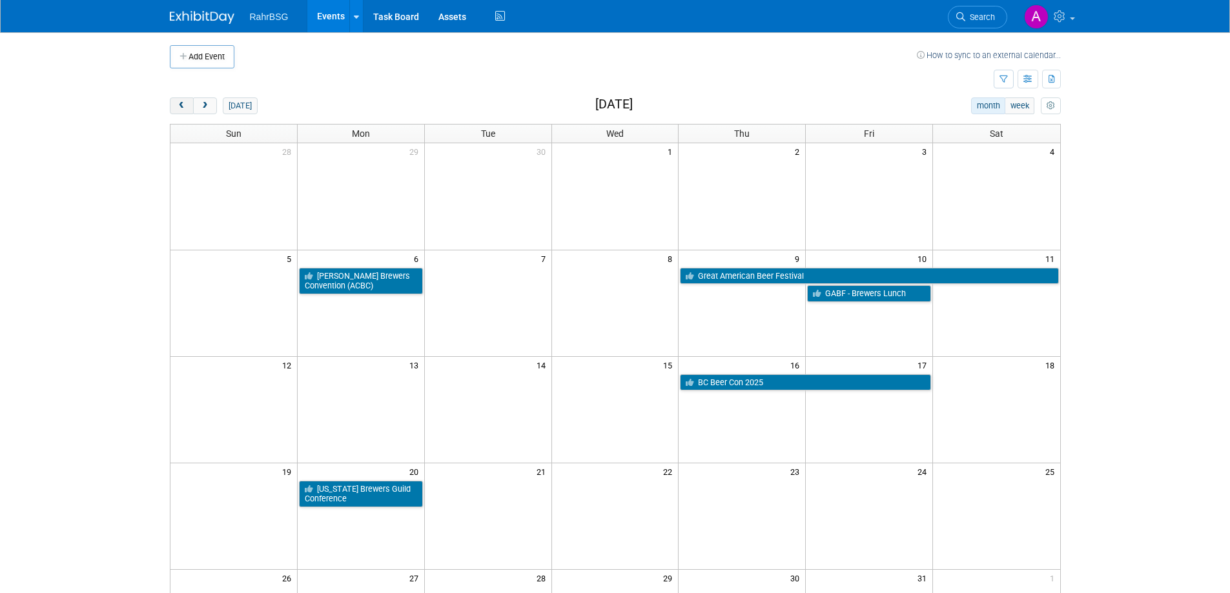
click at [177, 106] on span "prev" at bounding box center [182, 106] width 10 height 8
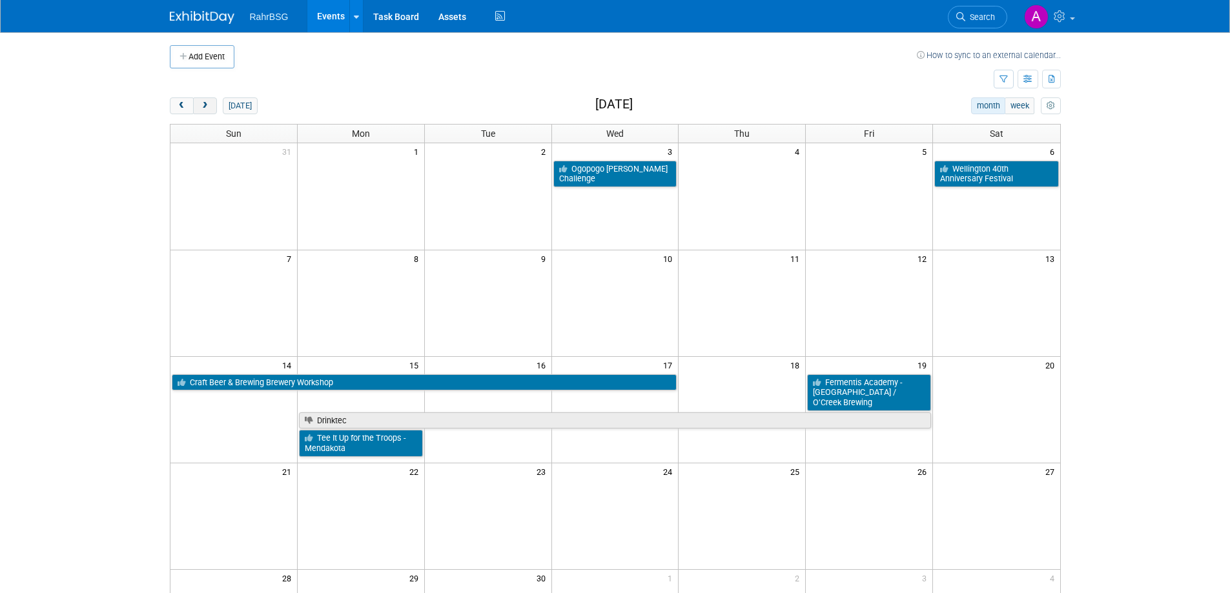
click at [207, 105] on span "next" at bounding box center [205, 106] width 10 height 8
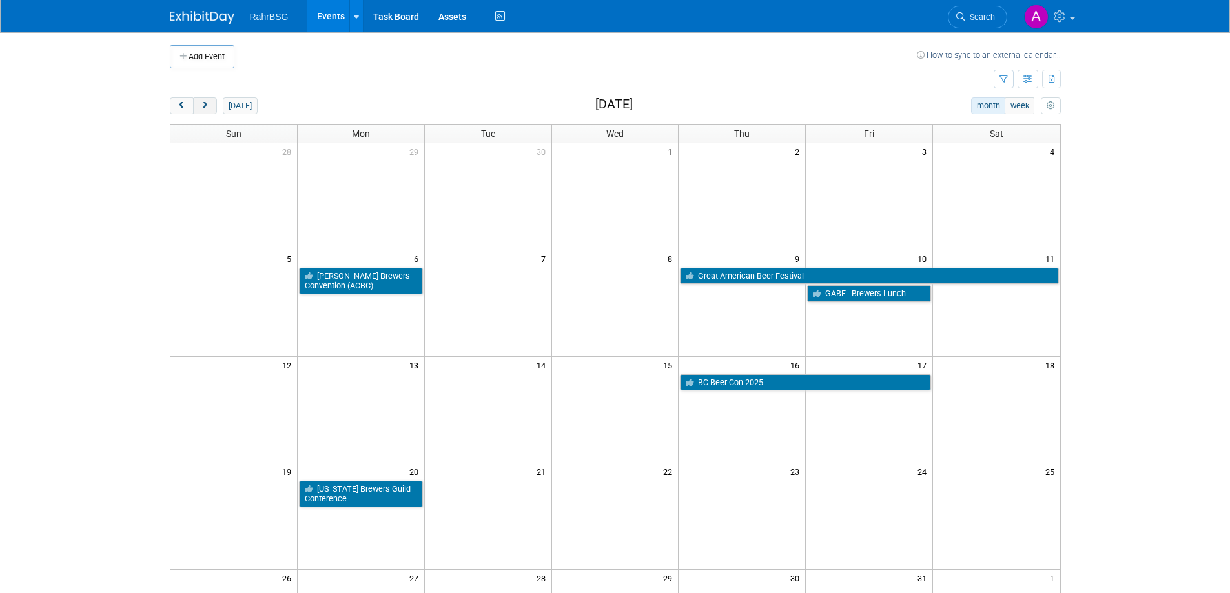
click at [205, 105] on span "next" at bounding box center [205, 106] width 10 height 8
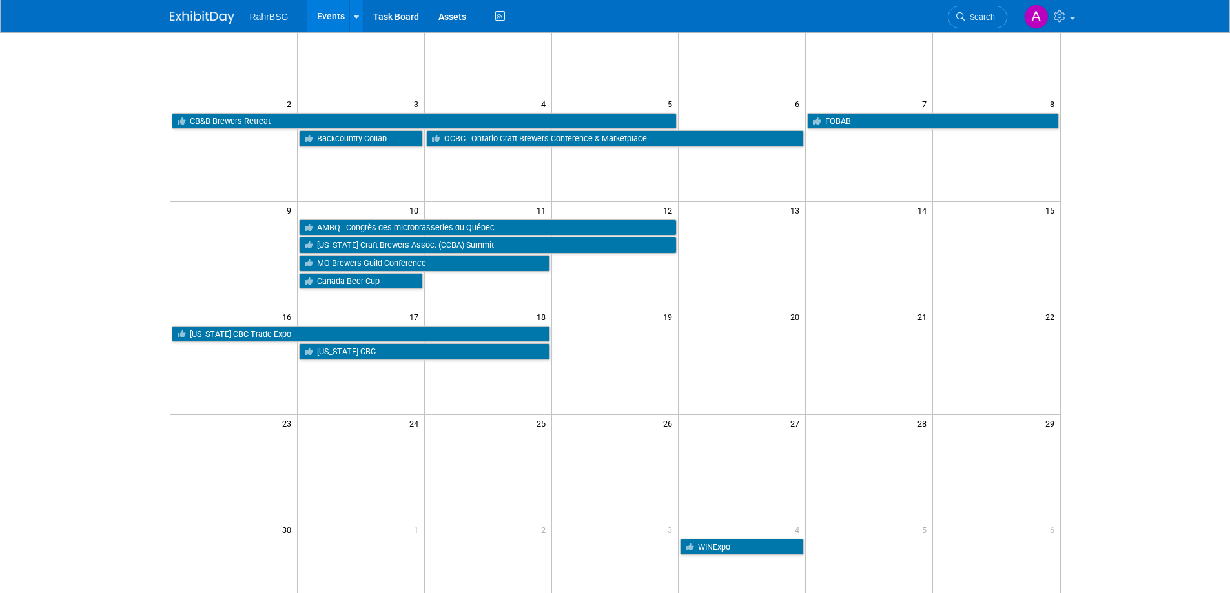
scroll to position [6, 0]
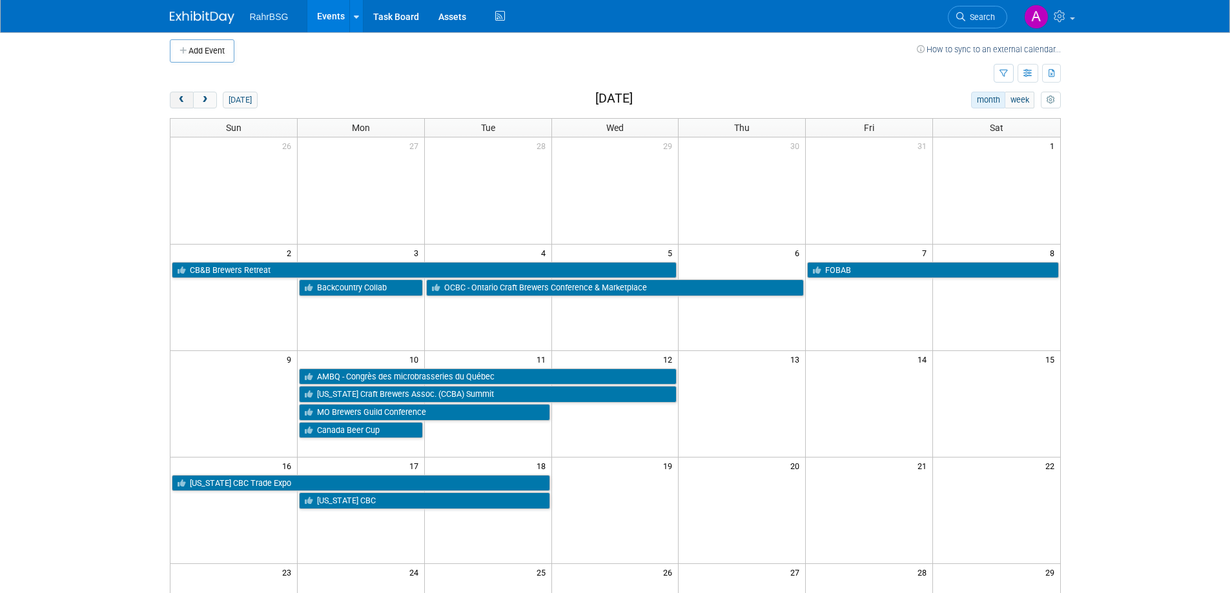
click at [178, 96] on span "prev" at bounding box center [182, 100] width 10 height 8
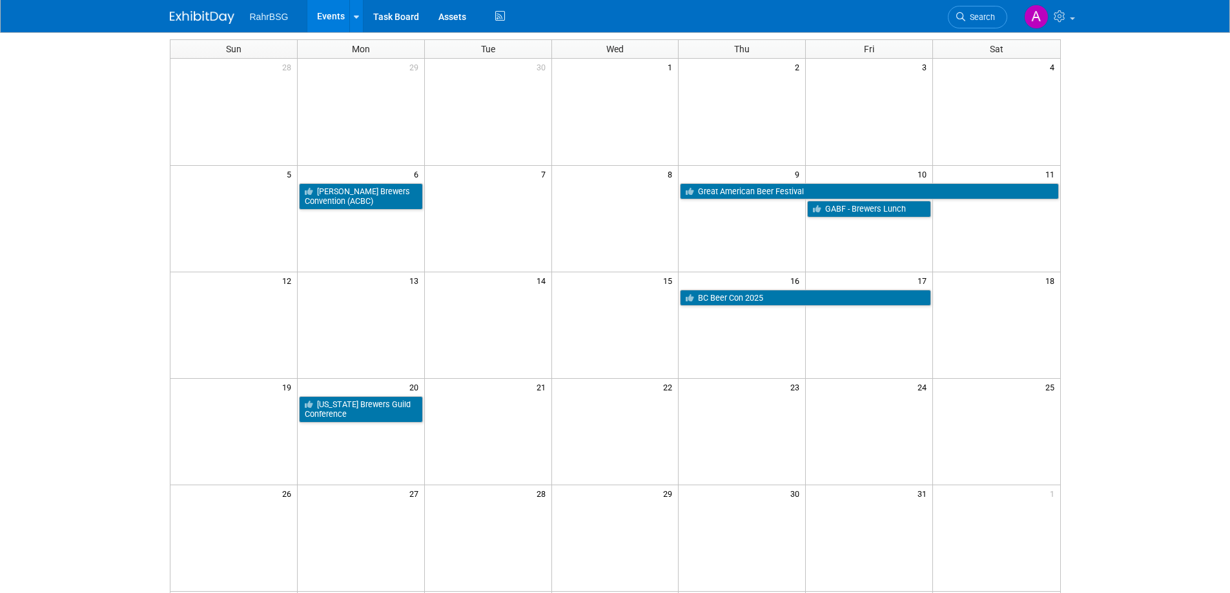
scroll to position [99, 0]
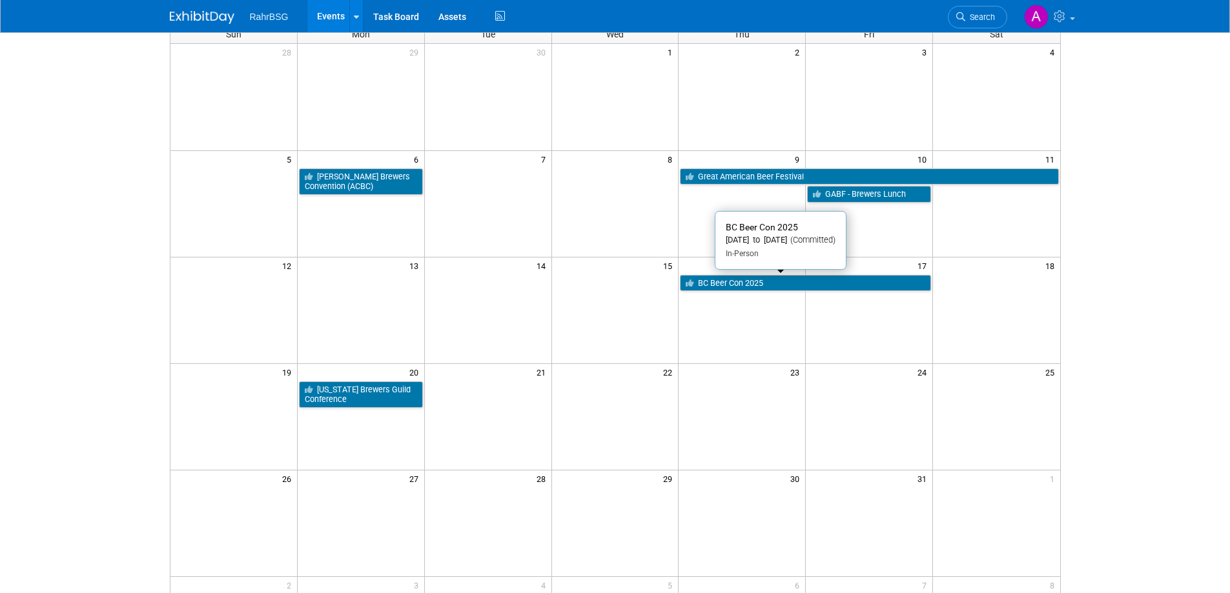
drag, startPoint x: 766, startPoint y: 285, endPoint x: 740, endPoint y: 283, distance: 25.8
click at [740, 283] on link "BC Beer Con 2025" at bounding box center [805, 283] width 251 height 17
